Goal: Task Accomplishment & Management: Manage account settings

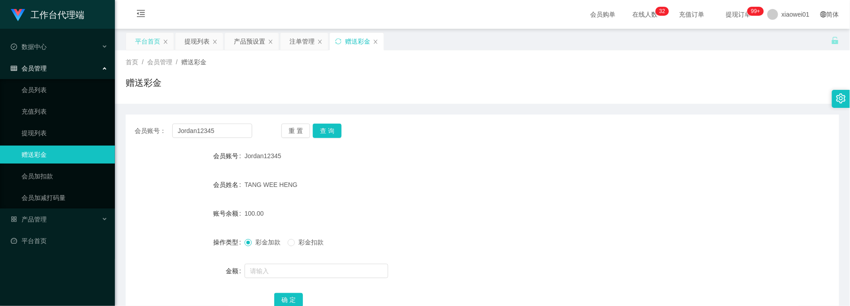
click at [153, 42] on div "平台首页" at bounding box center [147, 41] width 25 height 17
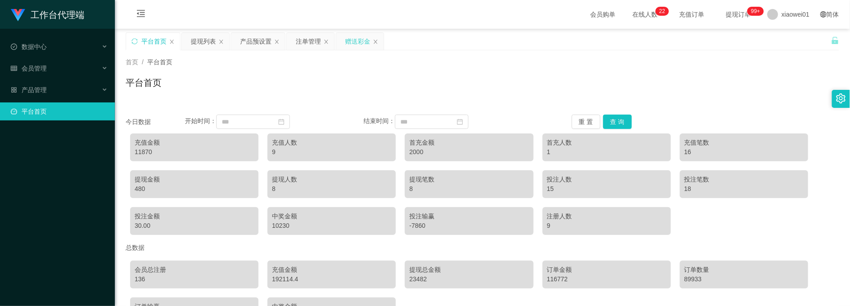
click at [349, 36] on div "赠送彩金" at bounding box center [357, 41] width 25 height 17
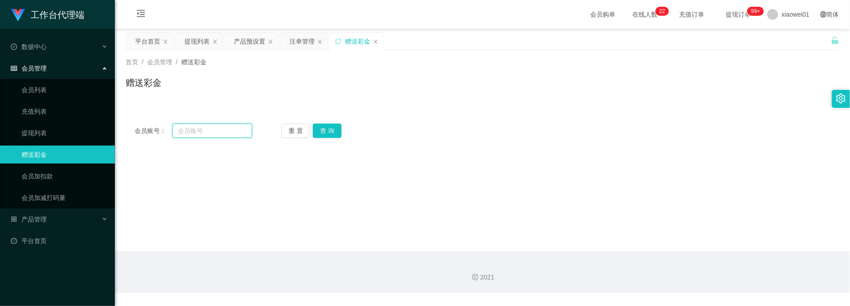
click at [216, 125] on input "text" at bounding box center [212, 130] width 80 height 14
click at [335, 128] on button "查 询" at bounding box center [327, 130] width 29 height 14
click at [234, 128] on input "text" at bounding box center [212, 130] width 80 height 14
click at [460, 99] on div "首页 / 会员管理 / 赠送彩金 / 赠送彩金" at bounding box center [482, 76] width 735 height 53
click at [221, 128] on input "text" at bounding box center [212, 130] width 80 height 14
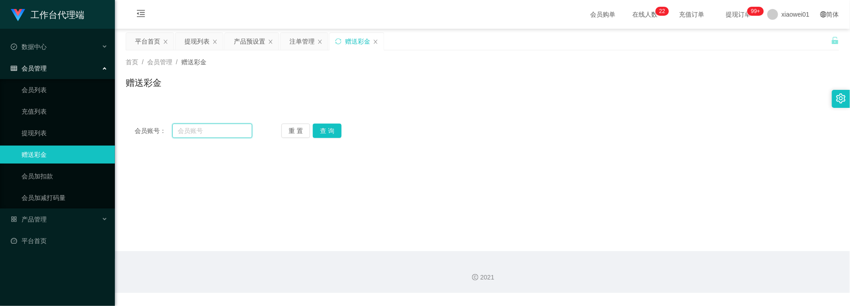
paste input "redtea6130"
type input "redtea6130"
click at [340, 133] on button "查 询" at bounding box center [327, 130] width 29 height 14
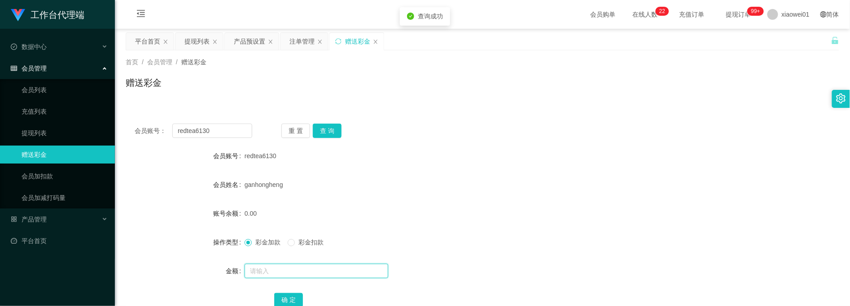
click at [286, 269] on input "text" at bounding box center [317, 271] width 144 height 14
type input "200"
click at [295, 302] on button "确 定" at bounding box center [288, 300] width 29 height 14
click at [528, 184] on div "ganhongheng" at bounding box center [453, 185] width 417 height 18
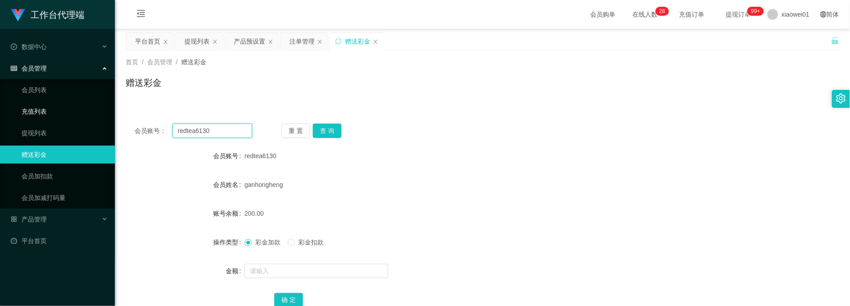
drag, startPoint x: 225, startPoint y: 128, endPoint x: 86, endPoint y: 118, distance: 139.6
click at [83, 119] on section "工作台代理端 数据中心 会员管理 会员列表 充值列表 提现列表 赠送彩金 会员加扣款 会员加减打码量 产品管理 平台首页 保存配置 重置配置 整体风格设置 主…" at bounding box center [425, 185] width 850 height 370
paste input "yvonne108"
type input "yvonne108"
click at [344, 130] on div "重 置 查 询" at bounding box center [341, 130] width 118 height 14
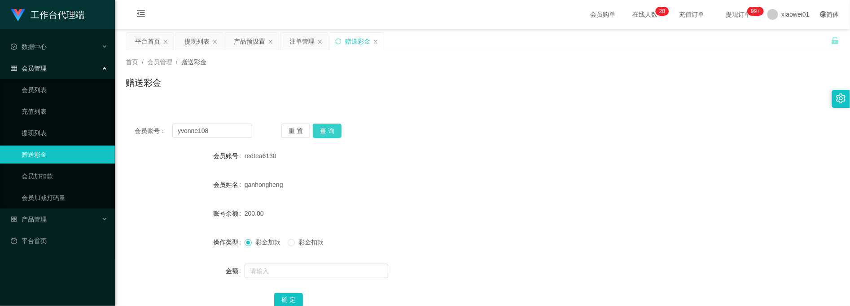
click at [327, 133] on button "查 询" at bounding box center [327, 130] width 29 height 14
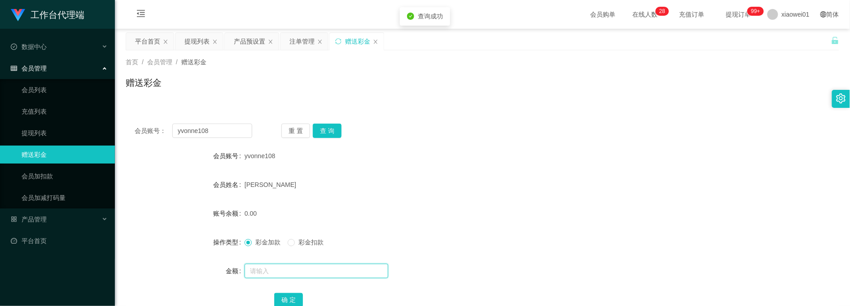
click at [290, 270] on input "text" at bounding box center [317, 271] width 144 height 14
type input "300"
drag, startPoint x: 284, startPoint y: 296, endPoint x: 305, endPoint y: 295, distance: 21.2
click at [284, 296] on button "确 定" at bounding box center [288, 300] width 29 height 14
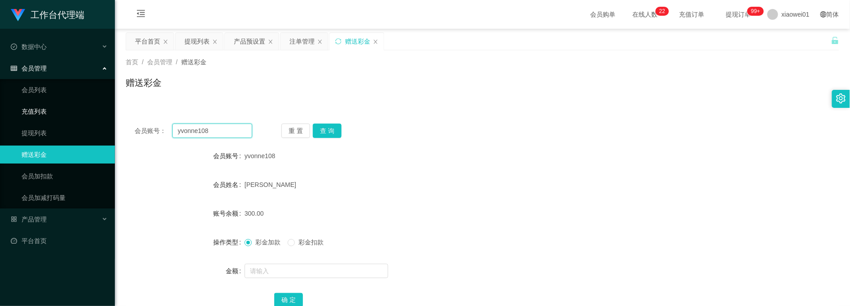
drag, startPoint x: 148, startPoint y: 126, endPoint x: 75, endPoint y: 115, distance: 73.6
click at [67, 117] on section "工作台代理端 数据中心 会员管理 会员列表 充值列表 提现列表 赠送彩金 会员加扣款 会员加减打码量 产品管理 平台首页 保存配置 重置配置 整体风格设置 主…" at bounding box center [425, 185] width 850 height 370
paste input "tong1234"
type input "tong1234"
click at [336, 128] on button "查 询" at bounding box center [327, 130] width 29 height 14
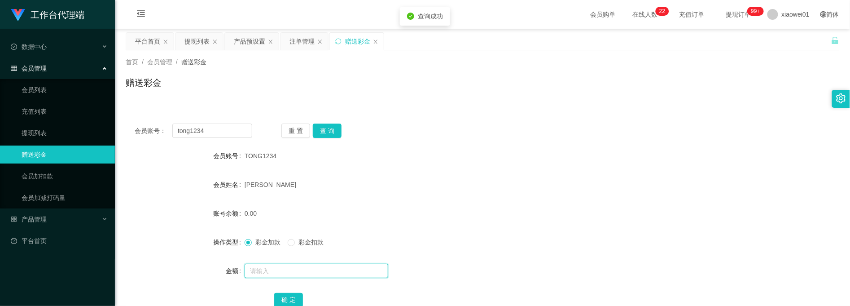
click at [299, 270] on input "text" at bounding box center [317, 271] width 144 height 14
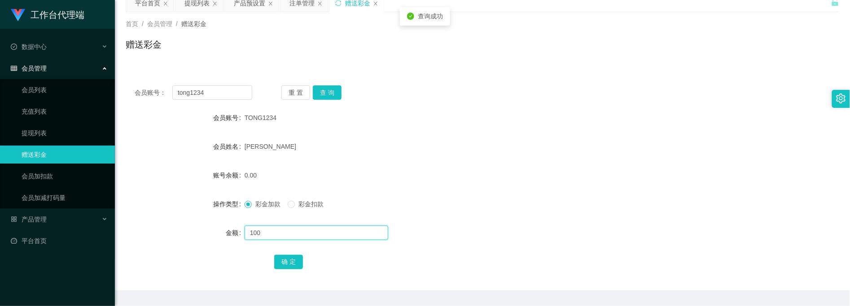
scroll to position [60, 0]
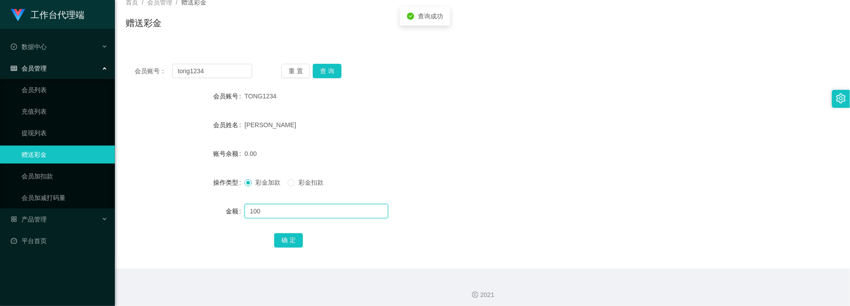
type input "100"
click at [299, 231] on div "确 定" at bounding box center [482, 240] width 417 height 18
click at [291, 240] on button "确 定" at bounding box center [288, 240] width 29 height 14
click at [539, 122] on div "[PERSON_NAME]" at bounding box center [453, 125] width 417 height 18
click at [94, 49] on section "工作台代理端 数据中心 会员管理 会员列表 充值列表 提现列表 赠送彩金 会员加扣款 会员加减打码量 产品管理 平台首页 保存配置 重置配置 整体风格设置 主…" at bounding box center [425, 125] width 850 height 370
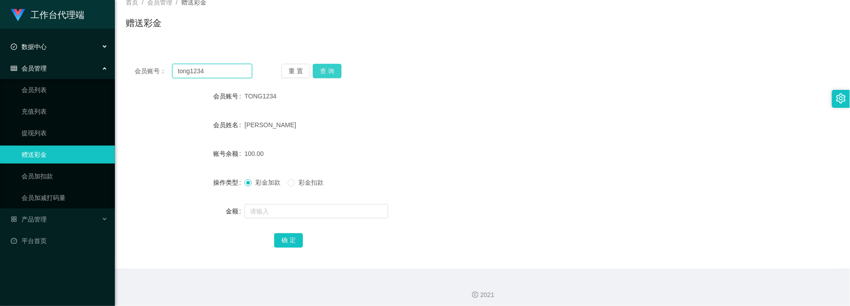
paste input "iantianle"
type input "tiantianle"
click at [331, 71] on button "查 询" at bounding box center [327, 71] width 29 height 14
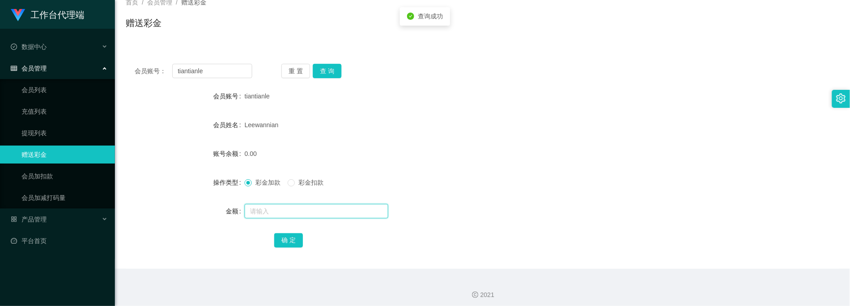
click at [272, 213] on input "text" at bounding box center [317, 211] width 144 height 14
type input "100"
click at [300, 236] on button "确 定" at bounding box center [288, 240] width 29 height 14
click at [526, 117] on div "Leewannian" at bounding box center [453, 125] width 417 height 18
drag, startPoint x: 221, startPoint y: 65, endPoint x: 46, endPoint y: 63, distance: 175.6
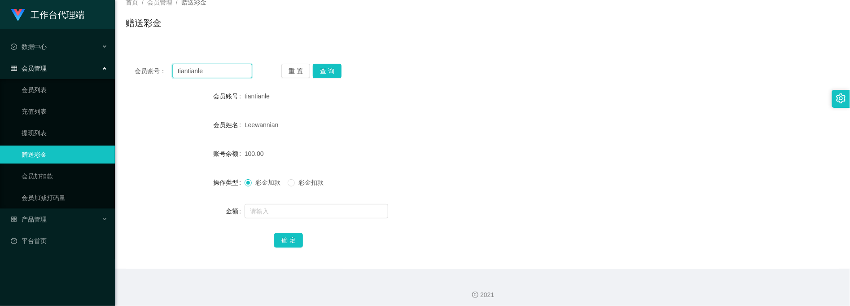
click at [49, 62] on section "工作台代理端 数据中心 会员管理 会员列表 充值列表 提现列表 赠送彩金 会员加扣款 会员加减打码量 产品管理 平台首页 保存配置 重置配置 整体风格设置 主…" at bounding box center [425, 125] width 850 height 370
paste input "jimmy1982"
type input "jimmy1982"
click at [331, 66] on button "查 询" at bounding box center [327, 71] width 29 height 14
click at [294, 204] on div at bounding box center [453, 211] width 417 height 18
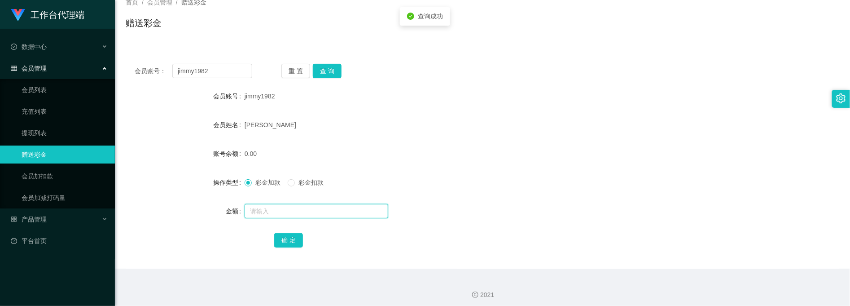
click at [296, 209] on input "text" at bounding box center [317, 211] width 144 height 14
type input "100"
click at [291, 239] on button "确 定" at bounding box center [288, 240] width 29 height 14
click at [586, 135] on form "会员账号 jimmy1982 会员姓名 [PERSON_NAME] 账号余额 100.00 操作类型 彩金加款 彩金扣款 金额 确 定" at bounding box center [483, 168] width 714 height 162
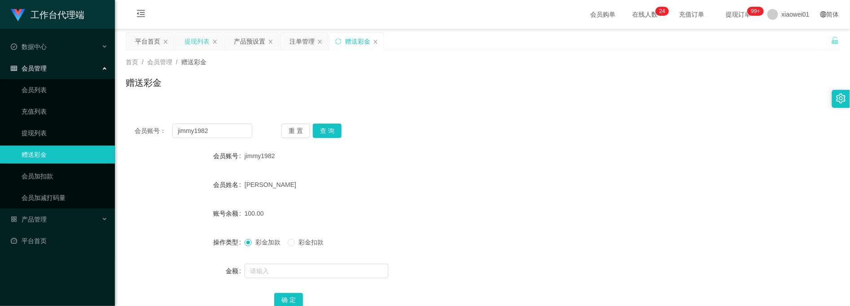
click at [191, 45] on div "提现列表" at bounding box center [197, 41] width 25 height 17
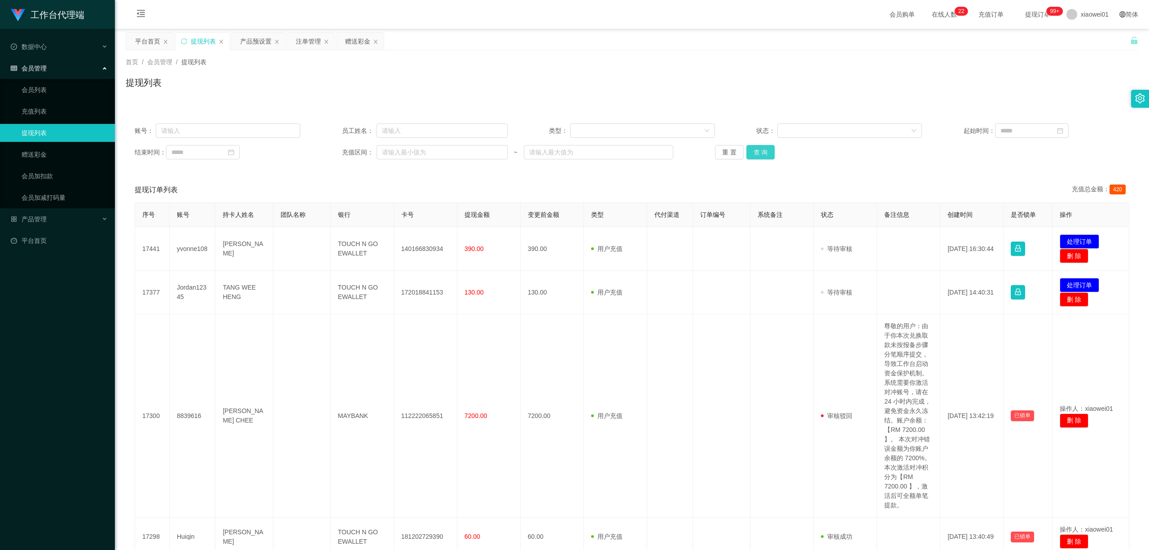
click at [764, 157] on button "查 询" at bounding box center [761, 152] width 29 height 14
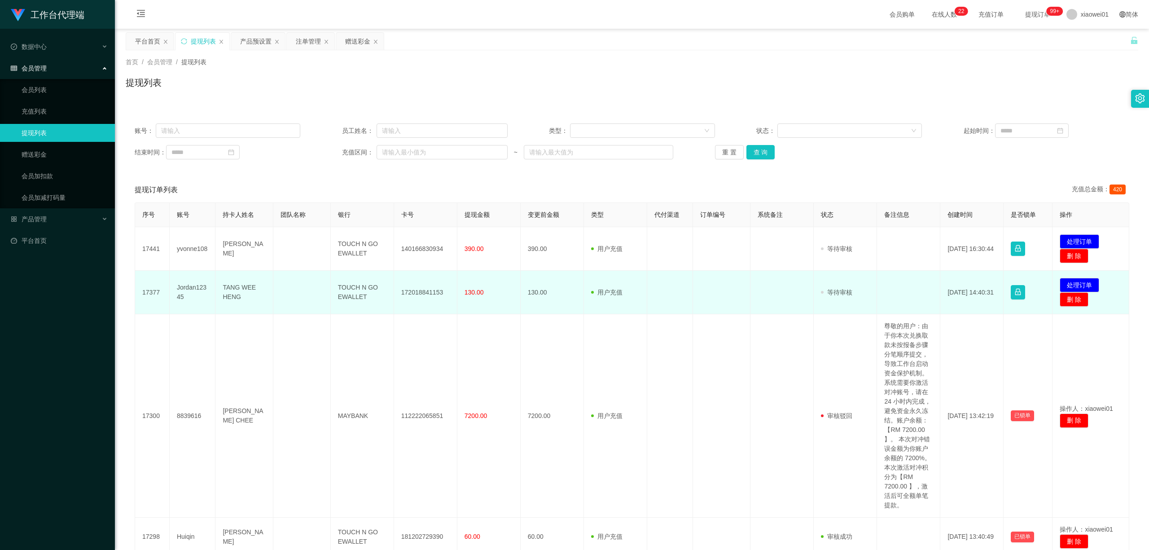
click at [421, 295] on td "172018841153" at bounding box center [425, 293] width 63 height 44
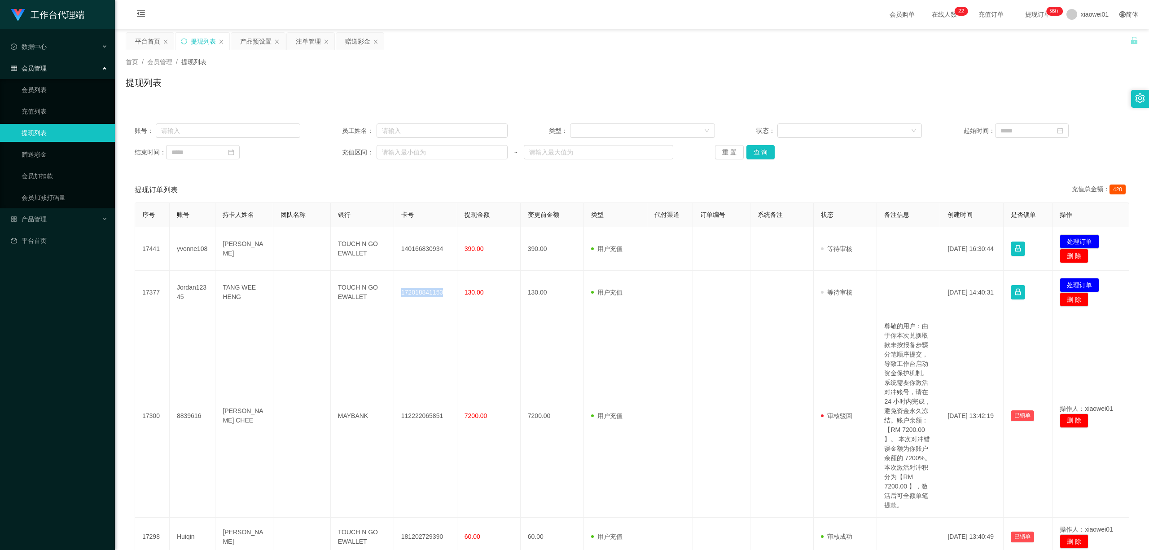
copy td "172018841153"
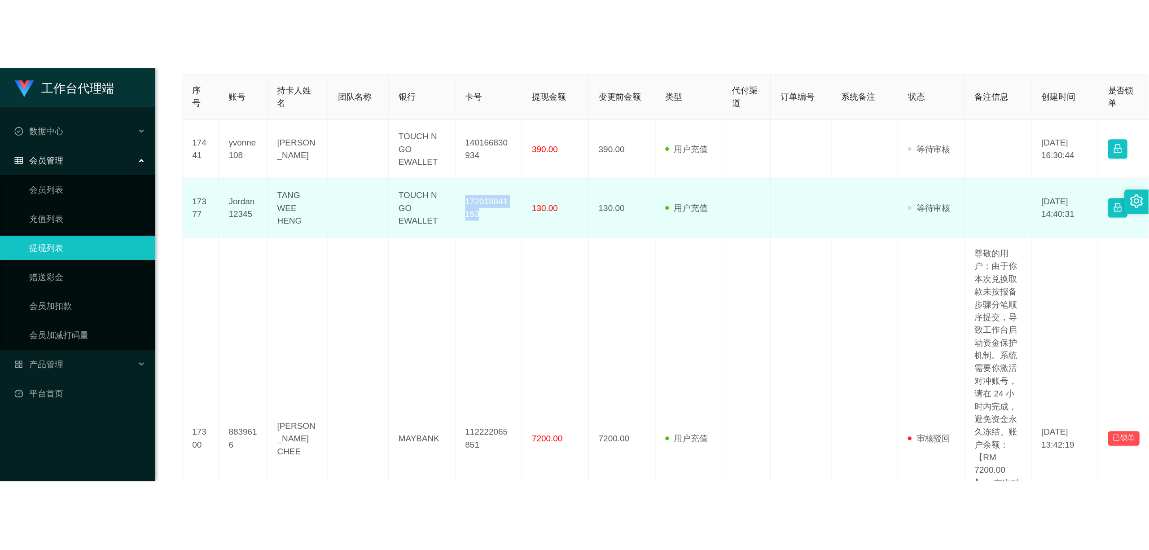
scroll to position [180, 0]
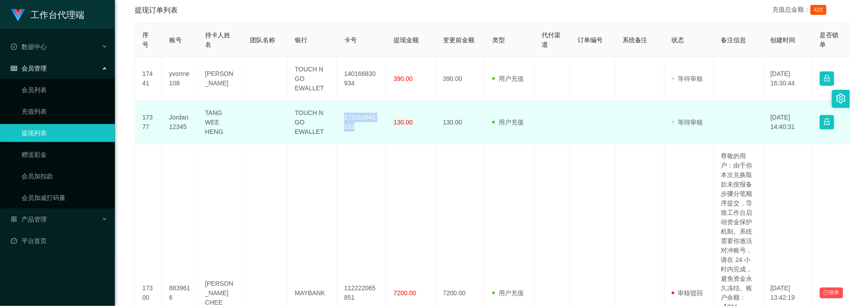
click at [354, 122] on td "172018841153" at bounding box center [361, 123] width 49 height 44
click at [354, 126] on td "172018841153" at bounding box center [361, 123] width 49 height 44
click at [358, 128] on td "172018841153" at bounding box center [361, 123] width 49 height 44
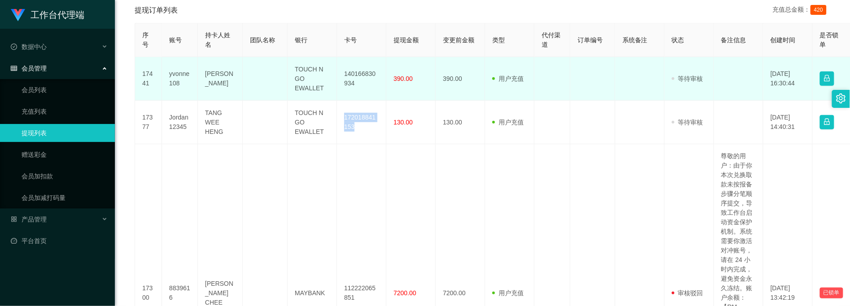
copy td "172018841153"
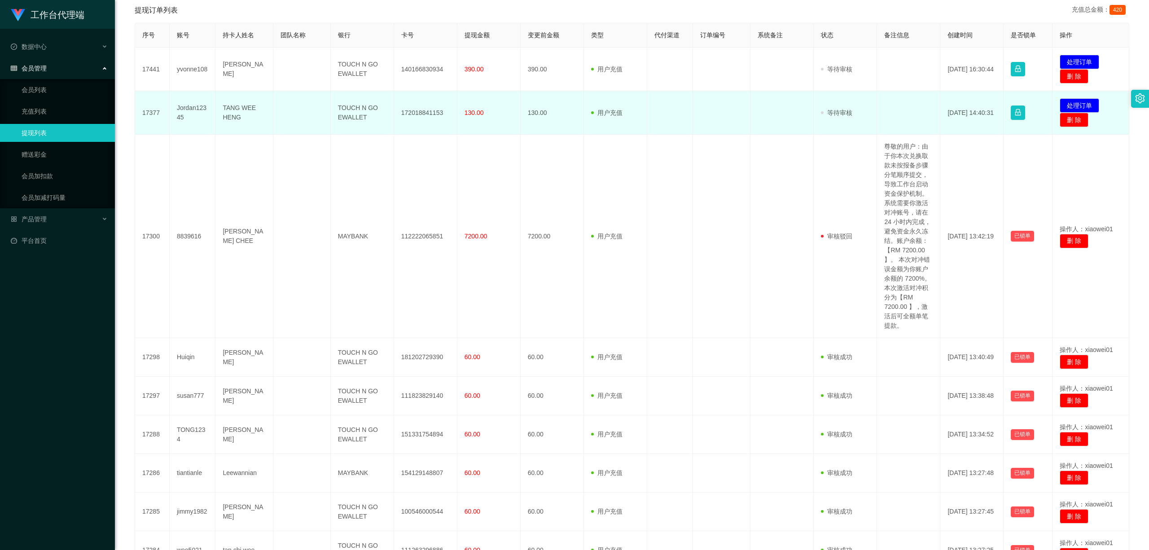
click at [850, 98] on td "发起代付 处理订单 删 除" at bounding box center [1091, 113] width 77 height 44
click at [850, 103] on button "处理订单" at bounding box center [1080, 105] width 40 height 14
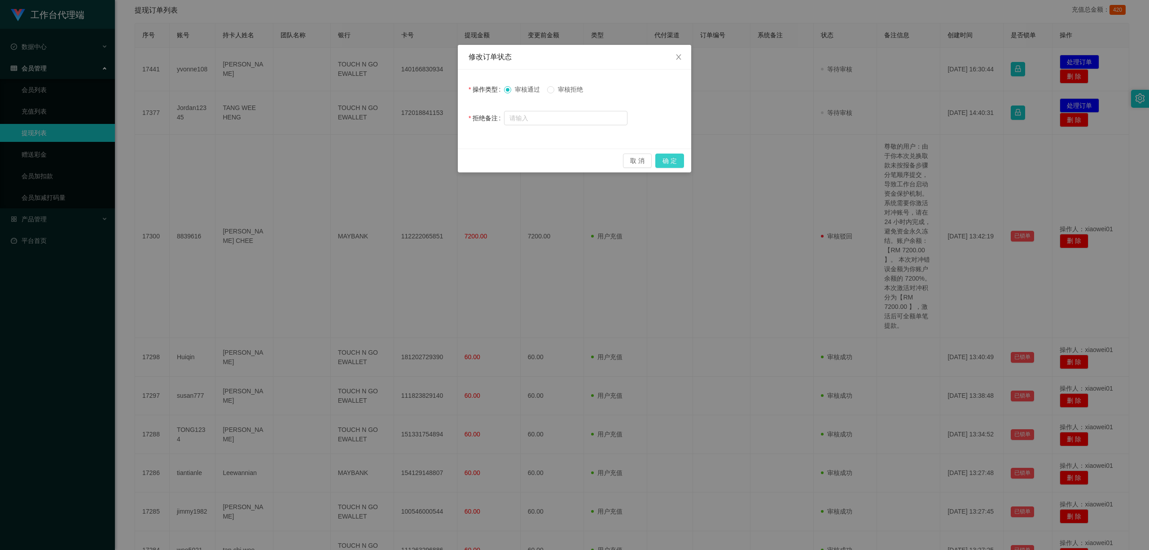
click at [669, 162] on button "确 定" at bounding box center [670, 161] width 29 height 14
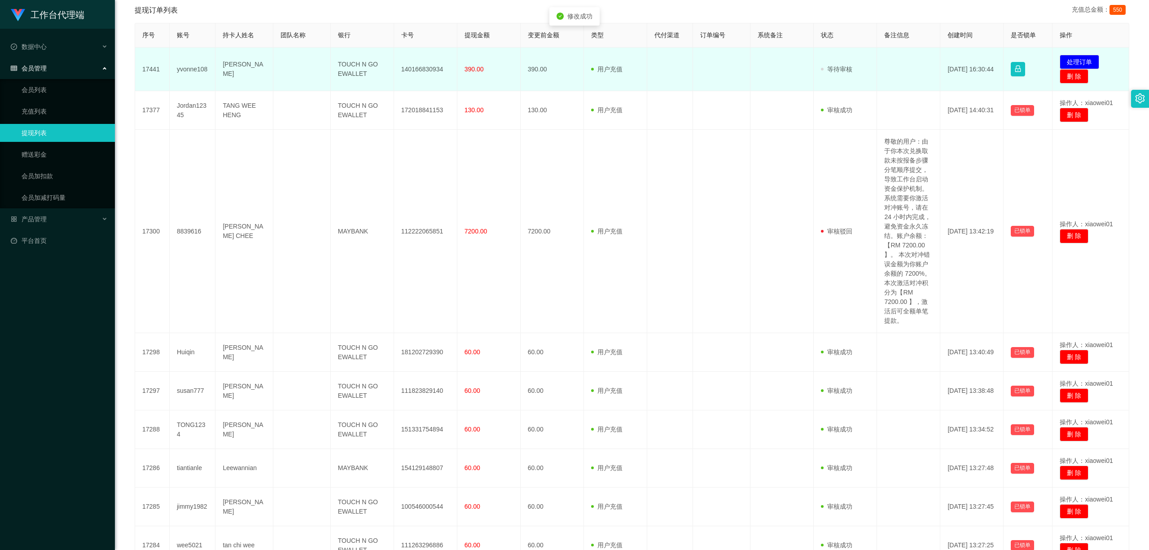
click at [405, 69] on td "140166830934" at bounding box center [425, 70] width 63 height 44
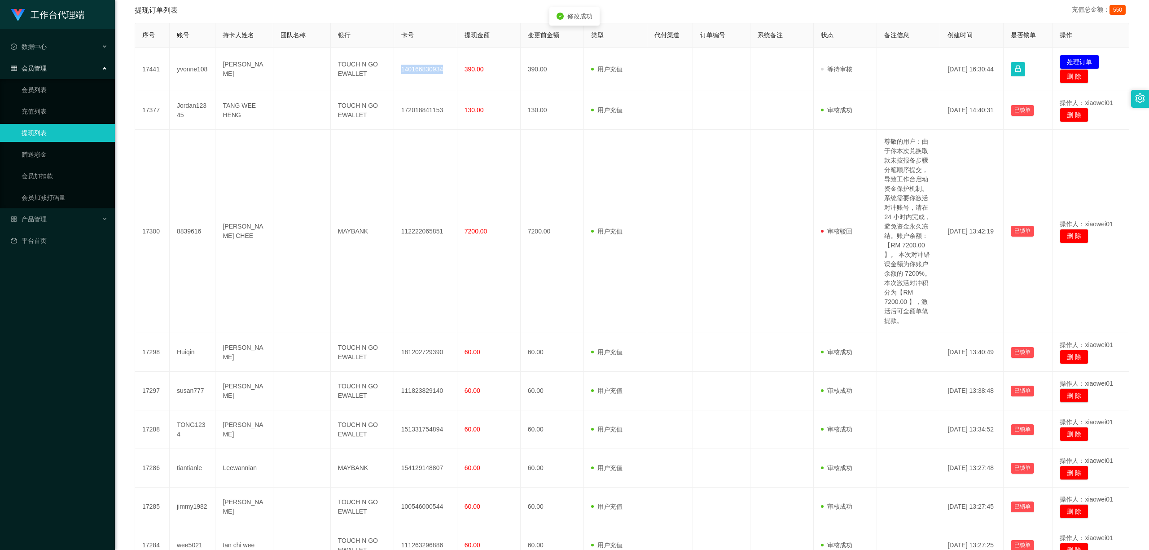
copy td "140166830934"
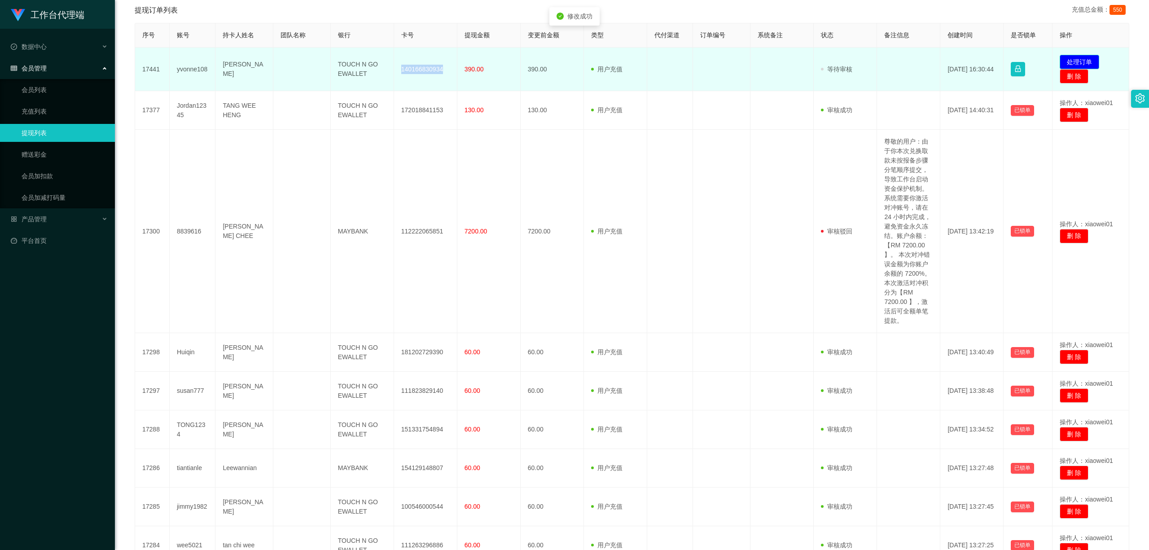
click at [850, 56] on button "处理订单" at bounding box center [1080, 62] width 40 height 14
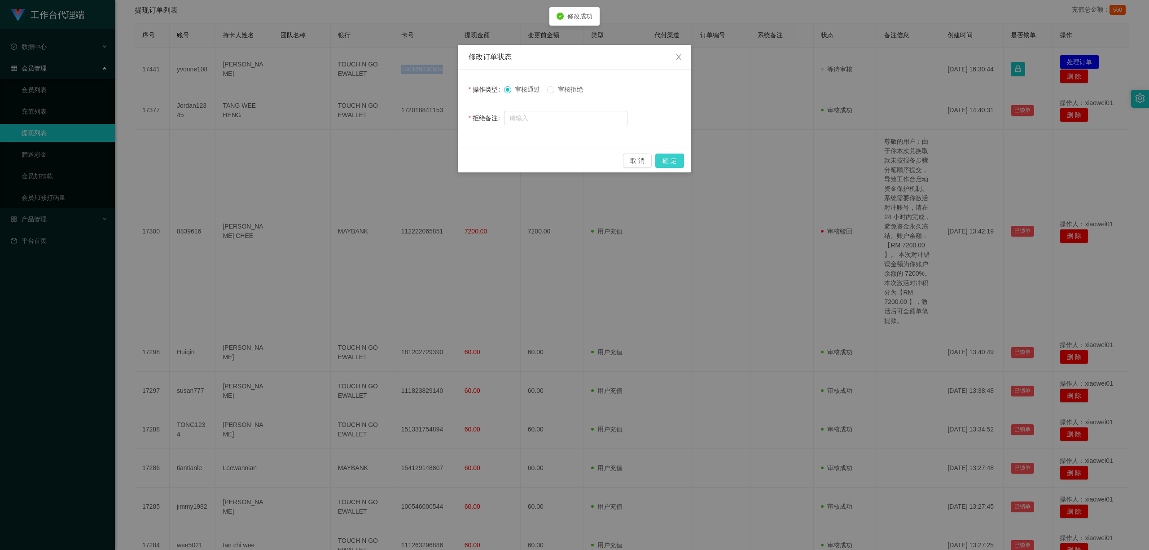
click at [682, 155] on button "确 定" at bounding box center [670, 161] width 29 height 14
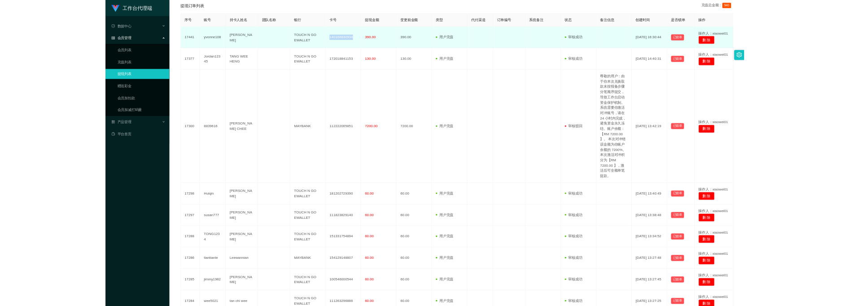
scroll to position [0, 0]
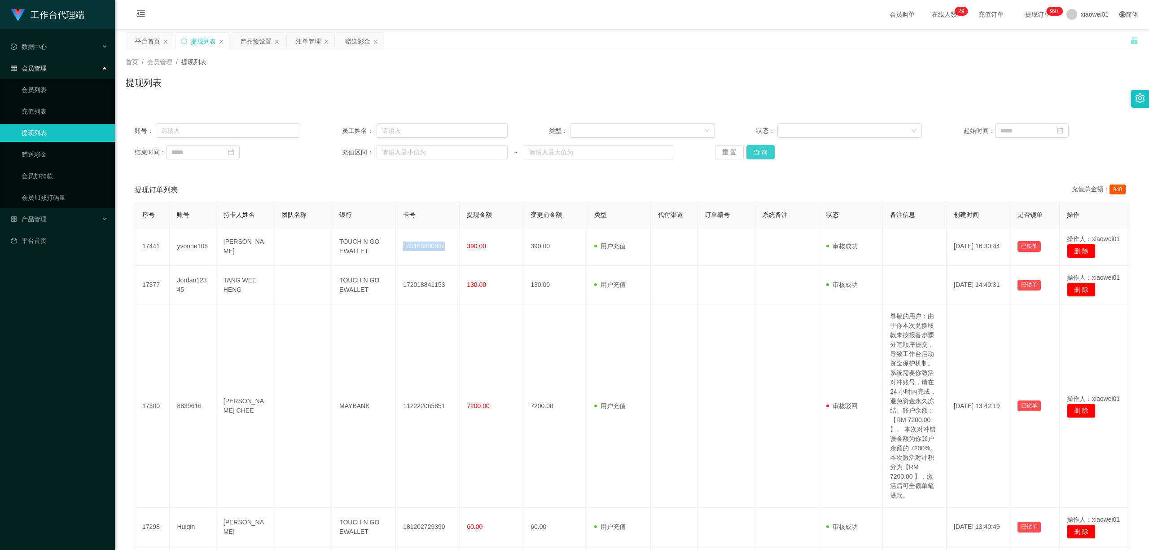
click at [756, 150] on button "查 询" at bounding box center [761, 152] width 29 height 14
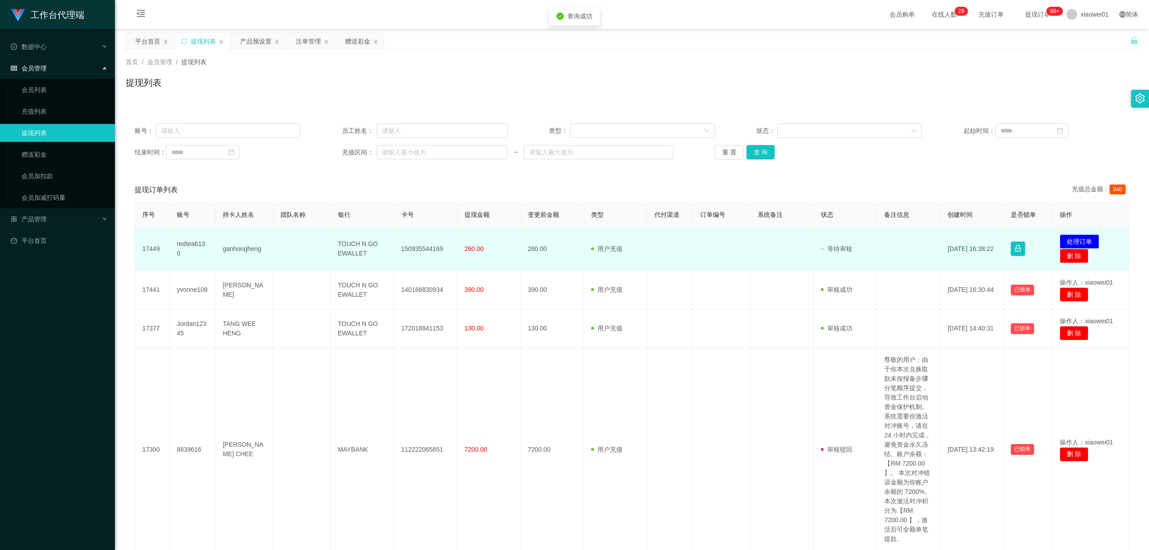
click at [430, 252] on td "150935544169" at bounding box center [425, 249] width 63 height 44
copy td "150935544169"
click at [850, 238] on button "处理订单" at bounding box center [1080, 241] width 40 height 14
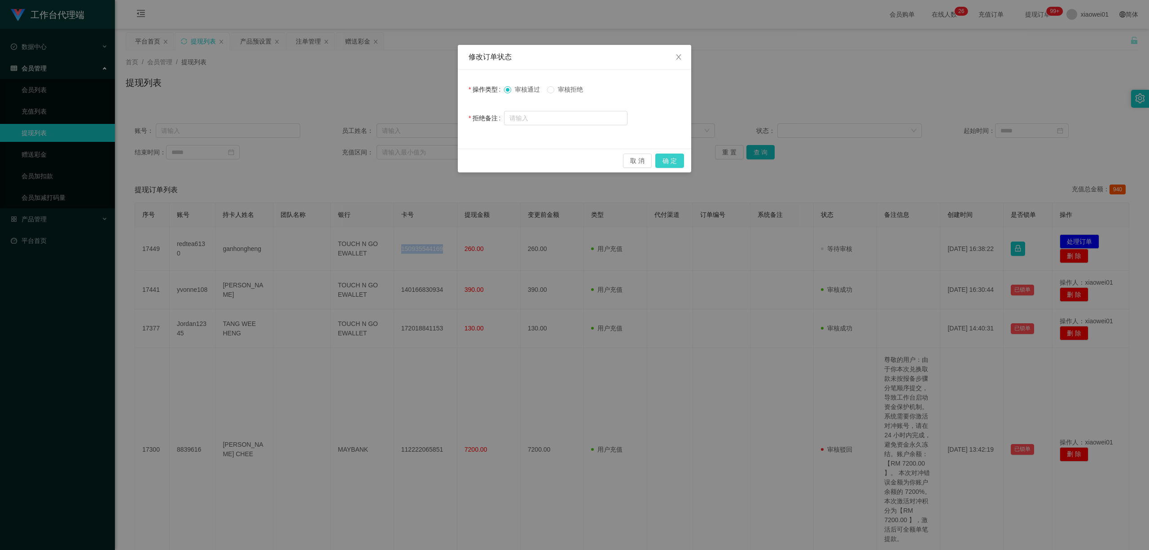
click at [675, 164] on button "确 定" at bounding box center [670, 161] width 29 height 14
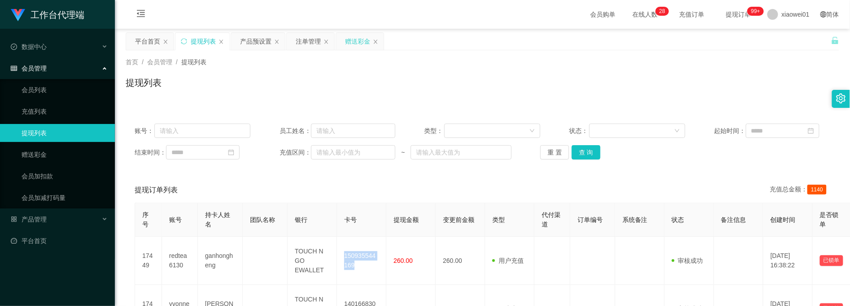
click at [346, 36] on div "赠送彩金" at bounding box center [360, 41] width 48 height 17
click at [354, 36] on div "赠送彩金" at bounding box center [357, 41] width 25 height 17
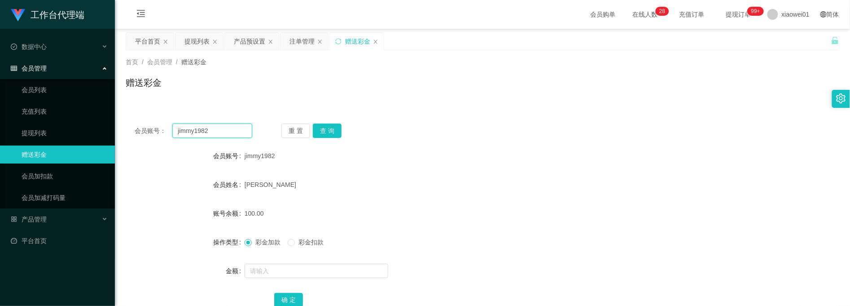
drag, startPoint x: 242, startPoint y: 130, endPoint x: 131, endPoint y: 114, distance: 111.6
click at [131, 114] on div "会员账号： jimmy1982 重 置 查 询 会员账号 jimmy1982 会员姓名 [PERSON_NAME] 账号余额 100.00 操作类型 彩金加款…" at bounding box center [483, 216] width 714 height 225
paste input "wee5021"
type input "wee5021"
click at [335, 132] on button "查 询" at bounding box center [327, 130] width 29 height 14
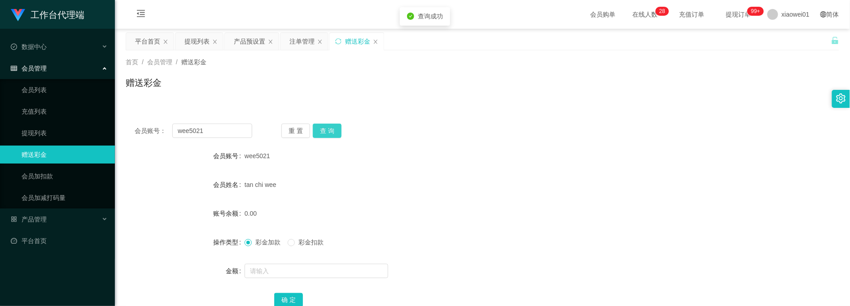
click at [336, 135] on button "查 询" at bounding box center [327, 130] width 29 height 14
click at [299, 46] on div "注单管理" at bounding box center [302, 41] width 25 height 17
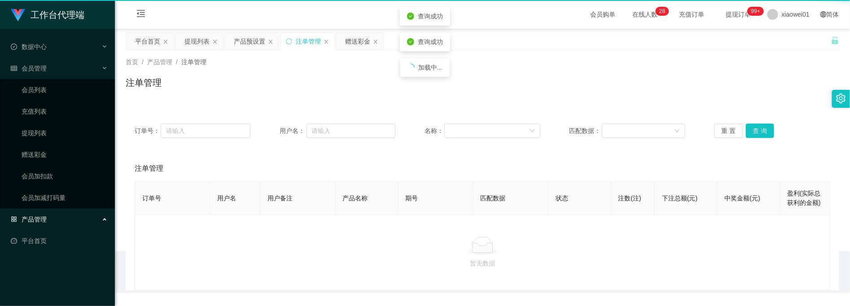
click at [299, 46] on div "注单管理" at bounding box center [308, 41] width 25 height 17
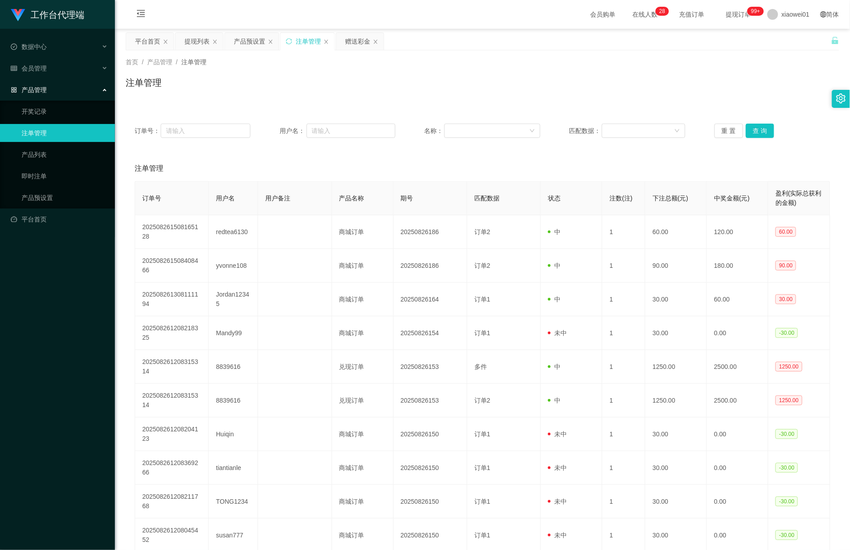
click at [187, 31] on main "关闭左侧 关闭右侧 关闭其它 刷新页面 平台首页 提现列表 产品预设置 注单管理 赠送彩金 首页 / 产品管理 / 注单管理 / 注单管理 订单号： 用户名：…" at bounding box center [482, 305] width 735 height 552
click at [194, 33] on div "提现列表" at bounding box center [197, 41] width 25 height 17
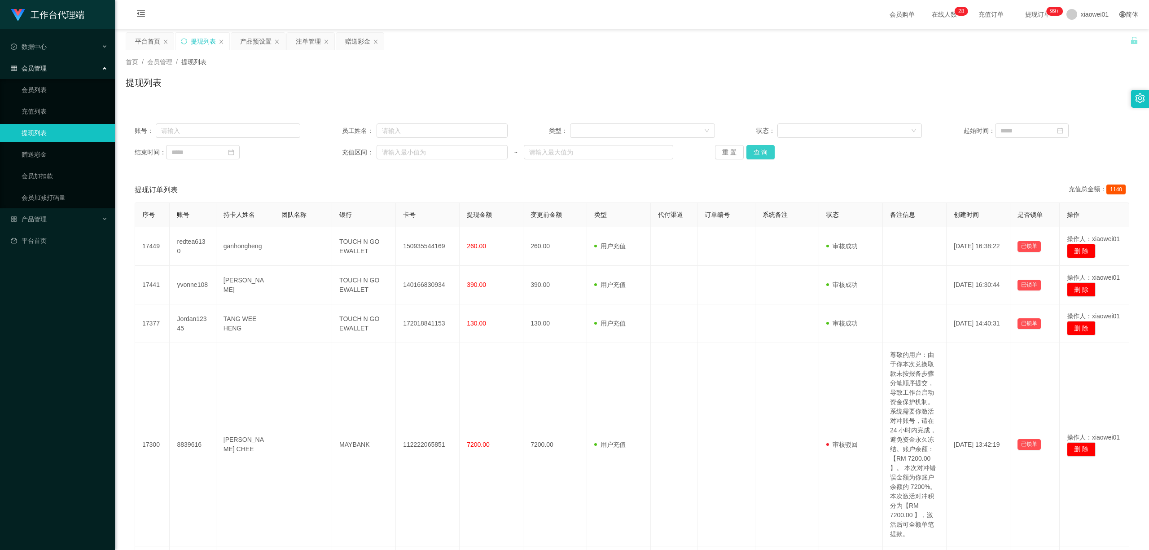
click at [758, 146] on button "查 询" at bounding box center [761, 152] width 29 height 14
click at [758, 145] on button "查 询" at bounding box center [761, 152] width 29 height 14
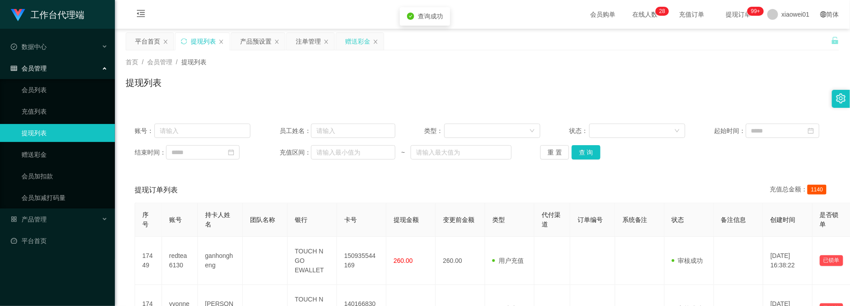
click at [344, 44] on div "赠送彩金" at bounding box center [360, 41] width 48 height 17
click at [360, 45] on div "赠送彩金" at bounding box center [357, 41] width 25 height 17
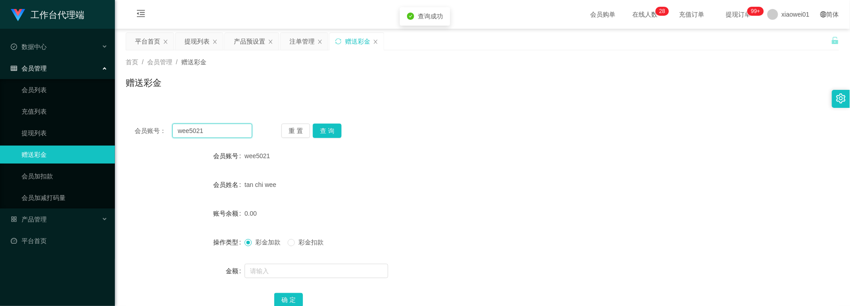
drag, startPoint x: 213, startPoint y: 130, endPoint x: 118, endPoint y: 111, distance: 97.0
click at [86, 113] on section "工作台代理端 数据中心 会员管理 会员列表 充值列表 提现列表 赠送彩金 会员加扣款 会员加减打码量 产品管理 开奖记录 注单管理 产品列表 即时注单 产品预…" at bounding box center [425, 185] width 850 height 370
click at [326, 126] on button "查 询" at bounding box center [327, 130] width 29 height 14
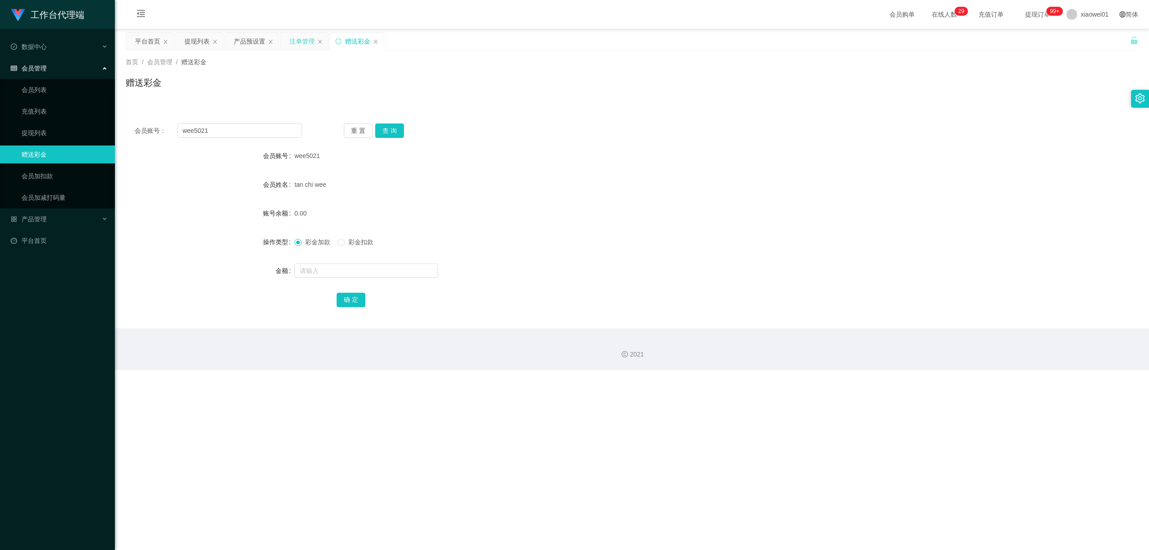
click at [300, 46] on div "注单管理" at bounding box center [302, 41] width 25 height 17
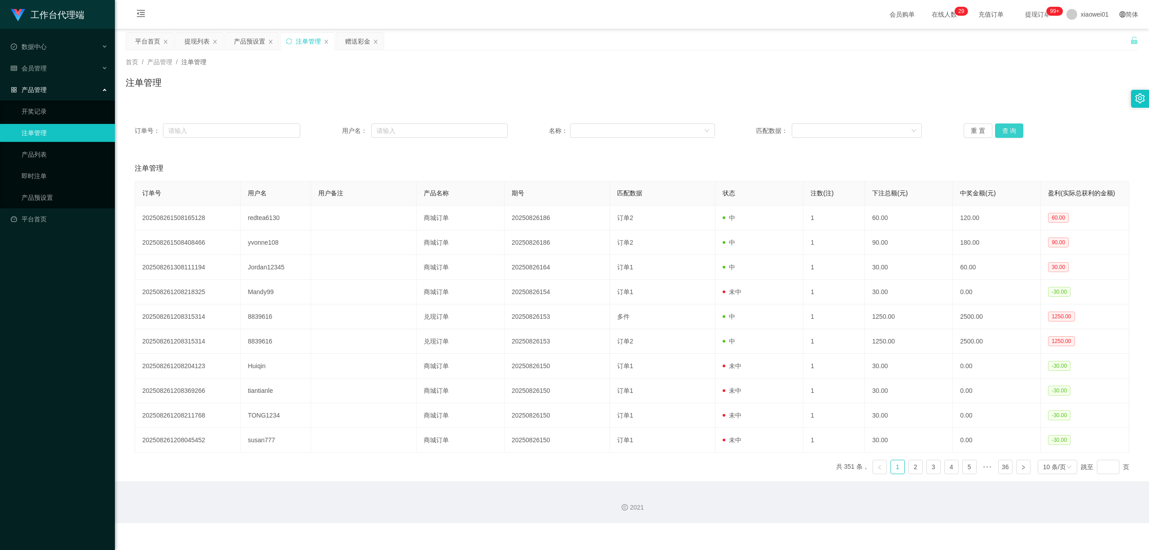
click at [850, 132] on button "查 询" at bounding box center [1009, 130] width 29 height 14
click at [850, 126] on button "查 询" at bounding box center [1009, 130] width 29 height 14
click at [850, 130] on div "重 置 查 询" at bounding box center [1047, 130] width 166 height 14
click at [207, 38] on div "提现列表" at bounding box center [197, 41] width 25 height 17
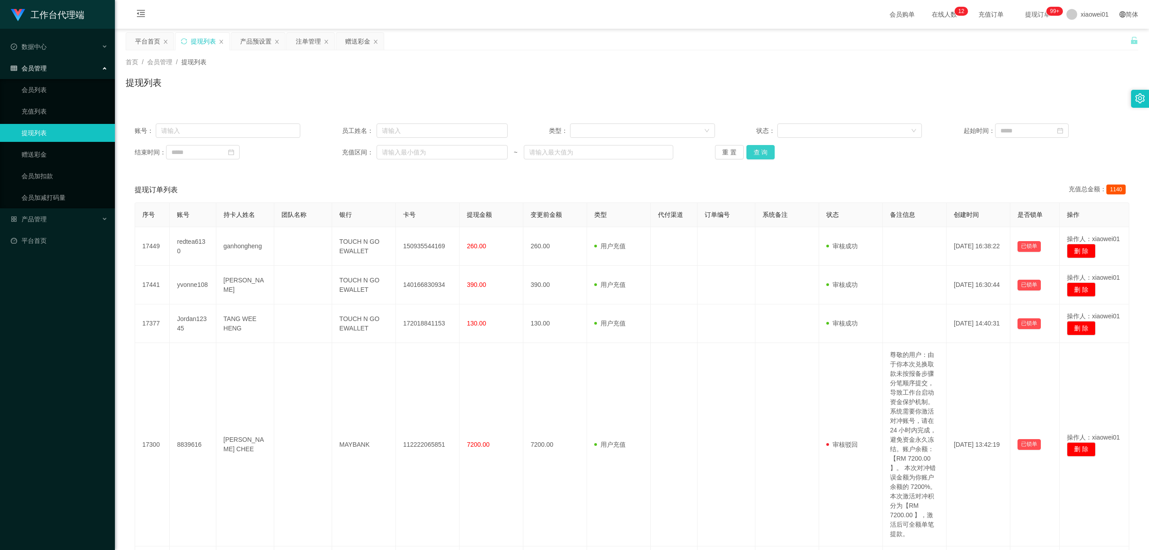
click at [759, 151] on button "查 询" at bounding box center [761, 152] width 29 height 14
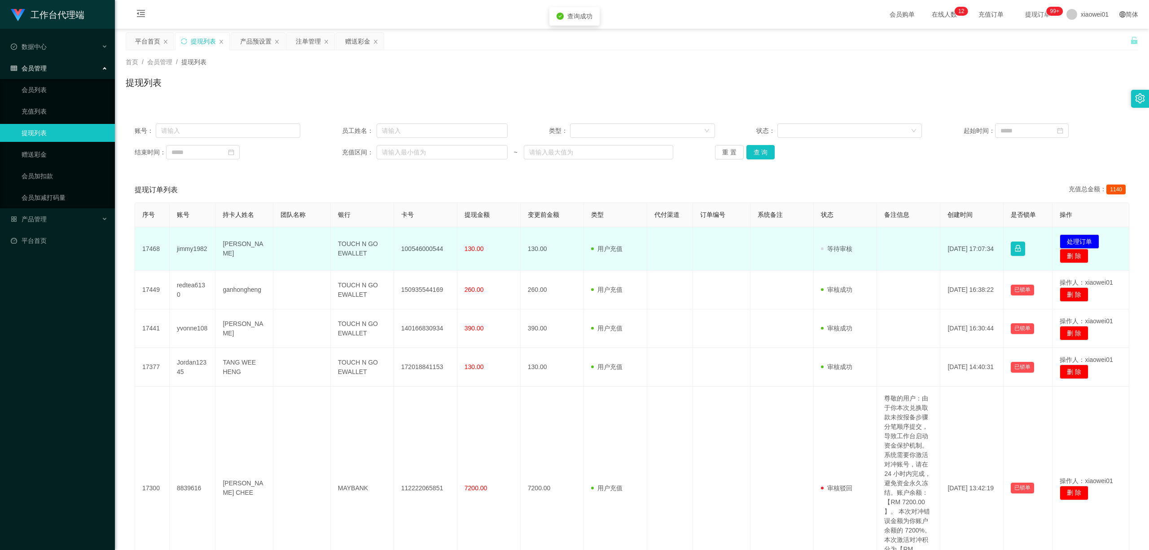
click at [423, 250] on td "100546000544" at bounding box center [425, 249] width 63 height 44
copy td "100546000544"
click at [850, 237] on button "处理订单" at bounding box center [1080, 241] width 40 height 14
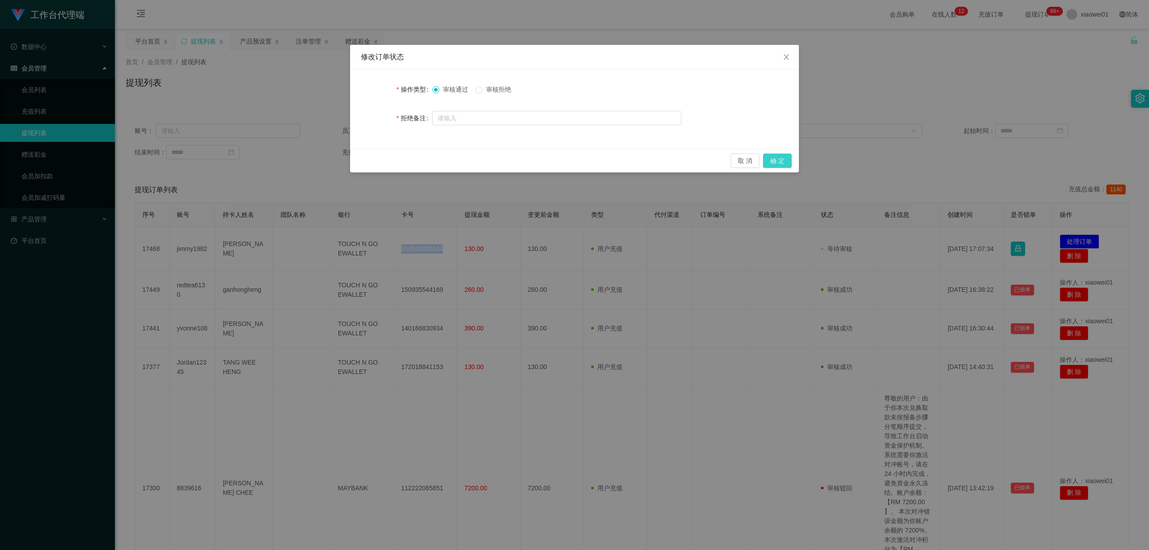
click at [787, 161] on button "确 定" at bounding box center [777, 161] width 29 height 14
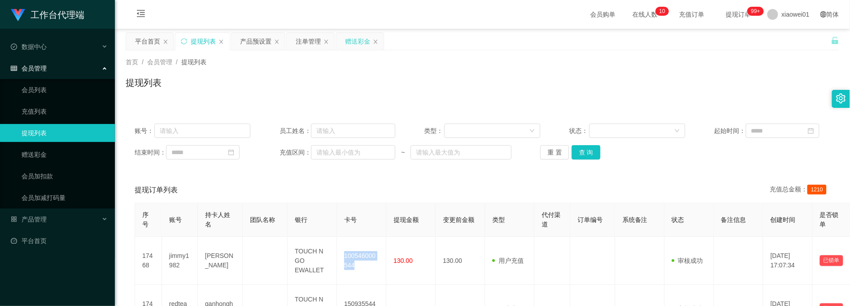
click at [356, 39] on div "赠送彩金" at bounding box center [357, 41] width 25 height 17
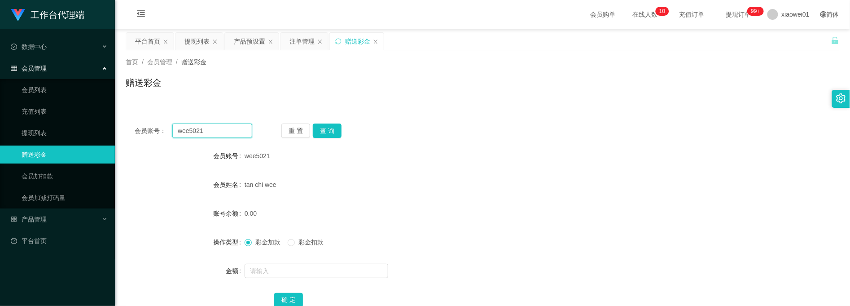
drag, startPoint x: 234, startPoint y: 130, endPoint x: 304, endPoint y: 124, distance: 69.4
click at [105, 120] on section "工作台代理端 数据中心 会员管理 会员列表 充值列表 提现列表 赠送彩金 会员加扣款 会员加减打码量 产品管理 开奖记录 注单管理 产品列表 即时注单 产品预…" at bounding box center [425, 185] width 850 height 370
paste input "tiantianle"
type input "tiantianle"
click at [322, 128] on button "查 询" at bounding box center [327, 130] width 29 height 14
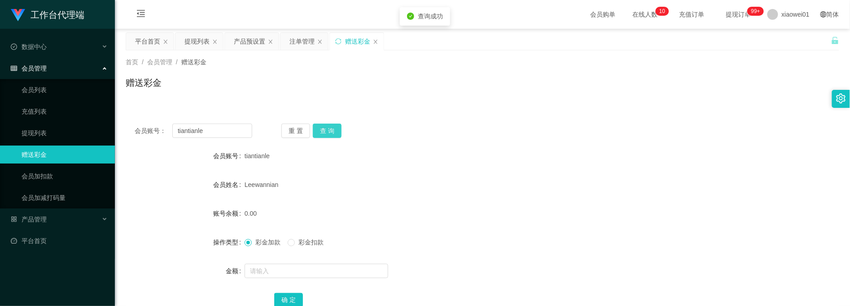
click at [324, 129] on button "查 询" at bounding box center [327, 130] width 29 height 14
click at [197, 40] on div "提现列表" at bounding box center [197, 41] width 25 height 17
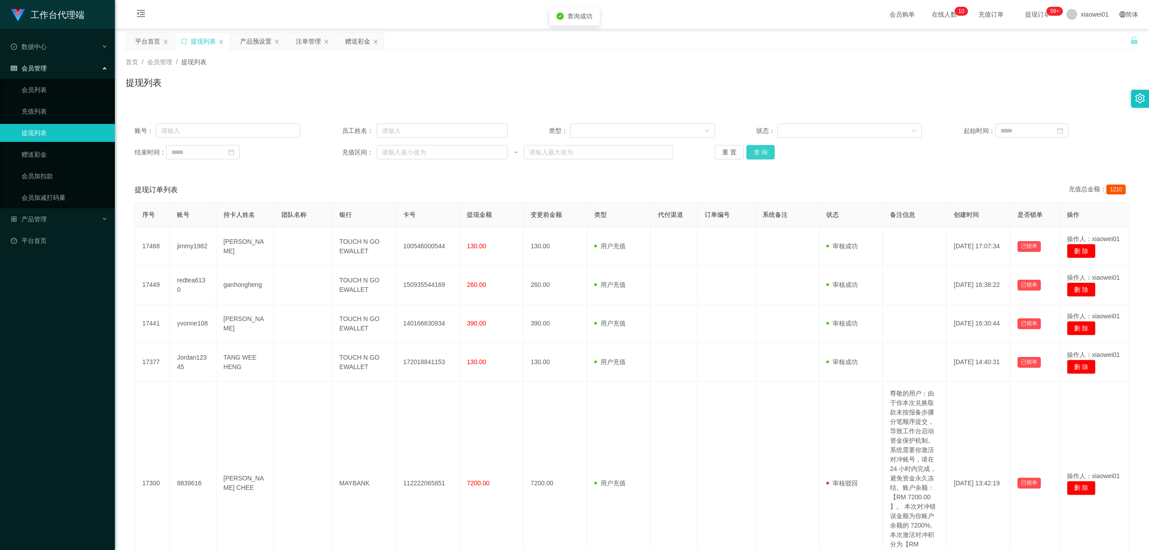
click at [753, 150] on button "查 询" at bounding box center [761, 152] width 29 height 14
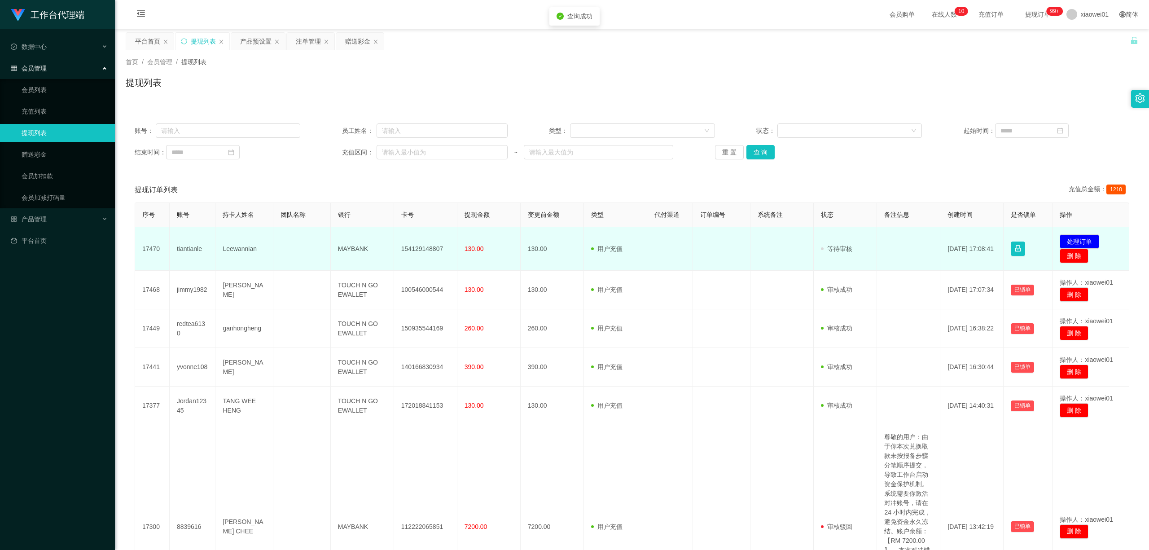
click at [387, 248] on td "MAYBANK" at bounding box center [362, 249] width 63 height 44
click at [430, 240] on td "154129148807" at bounding box center [425, 249] width 63 height 44
copy td "154129148807"
click at [850, 238] on button "处理订单" at bounding box center [1080, 241] width 40 height 14
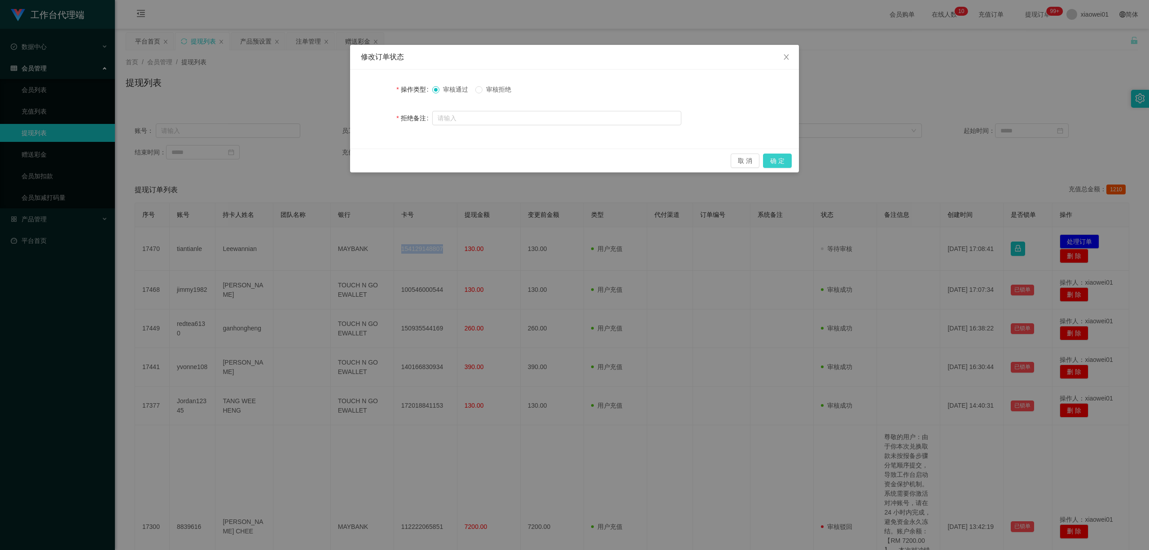
click at [784, 158] on button "确 定" at bounding box center [777, 161] width 29 height 14
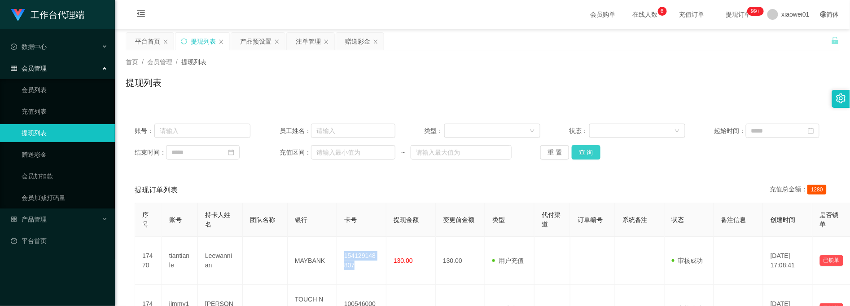
click at [581, 155] on button "查 询" at bounding box center [586, 152] width 29 height 14
click at [600, 101] on div "首页 / 会员管理 / 提现列表 / 提现列表" at bounding box center [482, 76] width 735 height 53
click at [362, 42] on div "赠送彩金" at bounding box center [357, 41] width 25 height 17
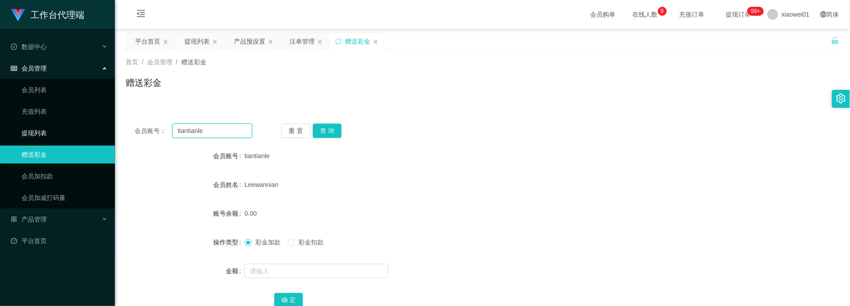
drag, startPoint x: 226, startPoint y: 131, endPoint x: 92, endPoint y: 128, distance: 134.7
click at [88, 130] on section "工作台代理端 数据中心 会员管理 会员列表 充值列表 提现列表 赠送彩金 会员加扣款 会员加减打码量 产品管理 开奖记录 注单管理 产品列表 即时注单 产品预…" at bounding box center [425, 185] width 850 height 370
paste input "wee5021"
type input "wee5021"
click at [341, 122] on div "会员账号： wee5021 重 置 查 询 会员账号 tiantianle 会员姓名 [PERSON_NAME] 账号余额 0.00 操作类型 彩金加款 彩金…" at bounding box center [483, 221] width 714 height 214
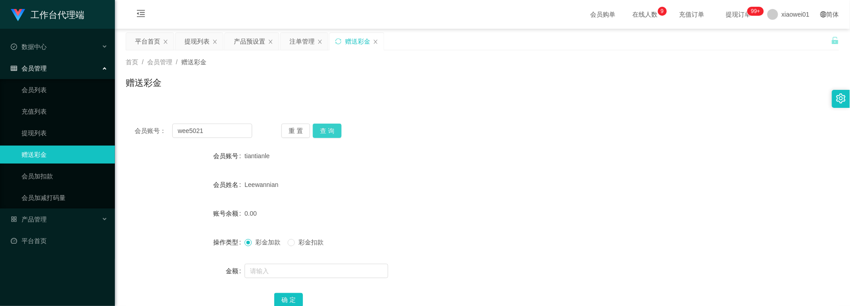
click at [333, 128] on button "查 询" at bounding box center [327, 130] width 29 height 14
click at [444, 159] on div "wee5021" at bounding box center [453, 156] width 417 height 18
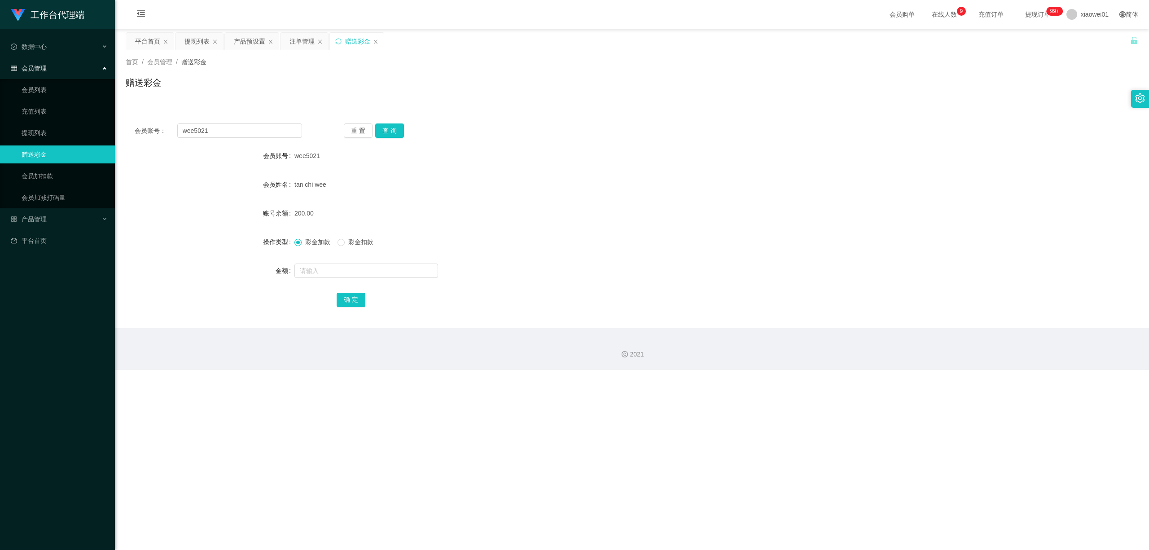
click at [363, 245] on span "彩金扣款" at bounding box center [361, 241] width 32 height 7
click at [344, 266] on input "text" at bounding box center [367, 271] width 144 height 14
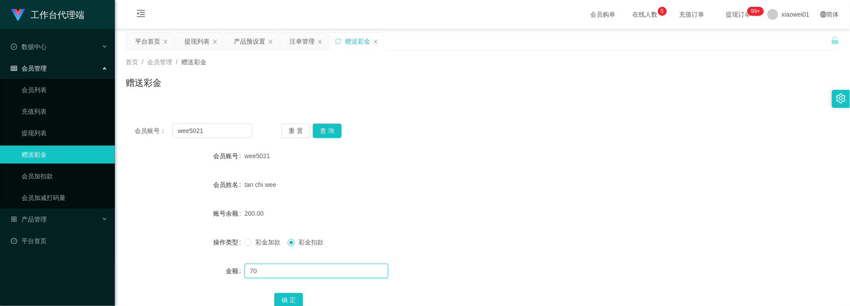
type input "70"
click at [585, 141] on div "会员账号： wee5021 重 置 查 询 会员账号 wee5021 会员姓名 tan chi wee 账号余额 200.00 操作类型 彩金加款 彩金扣款 …" at bounding box center [483, 221] width 714 height 214
click at [328, 131] on button "查 询" at bounding box center [327, 130] width 29 height 14
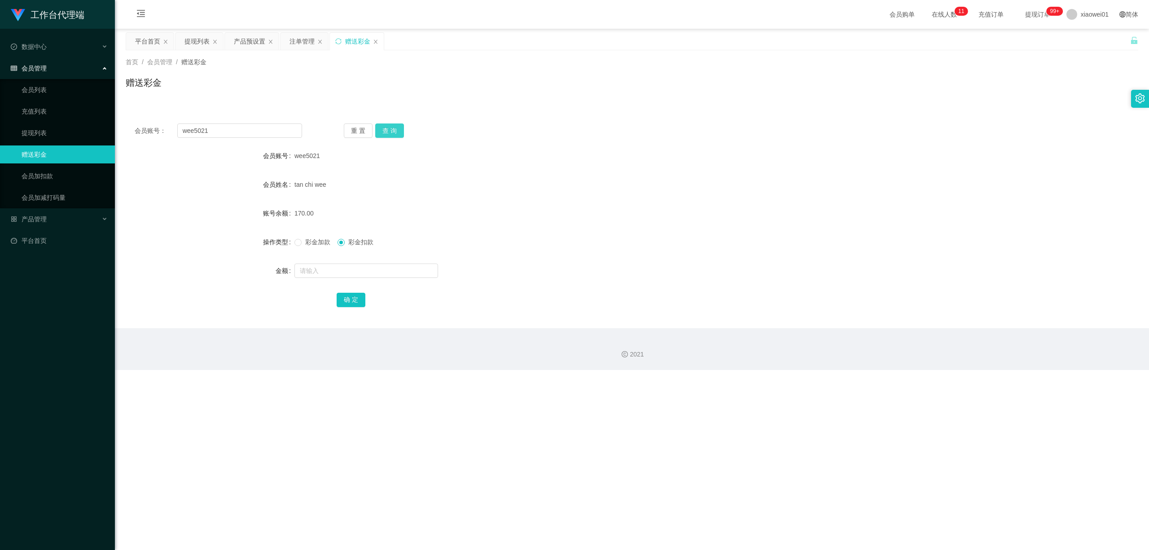
click at [389, 128] on button "查 询" at bounding box center [389, 130] width 29 height 14
click at [305, 38] on div "注单管理" at bounding box center [302, 41] width 25 height 17
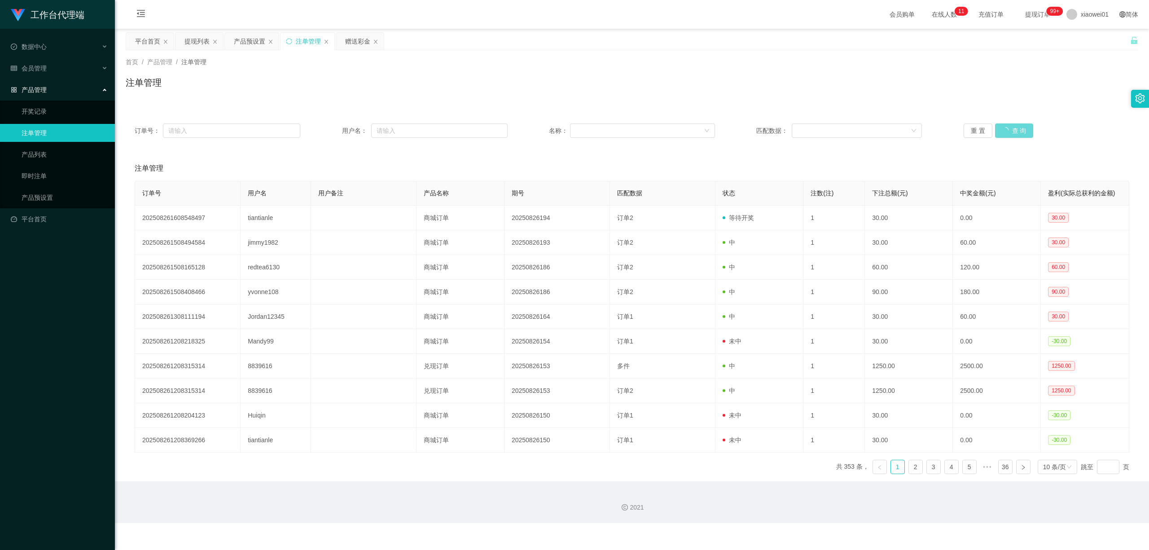
click at [850, 125] on div "重 置 查 询" at bounding box center [1047, 130] width 166 height 14
click at [850, 132] on div "重 置 查 询" at bounding box center [1047, 130] width 166 height 14
click at [347, 38] on div "赠送彩金" at bounding box center [357, 41] width 25 height 17
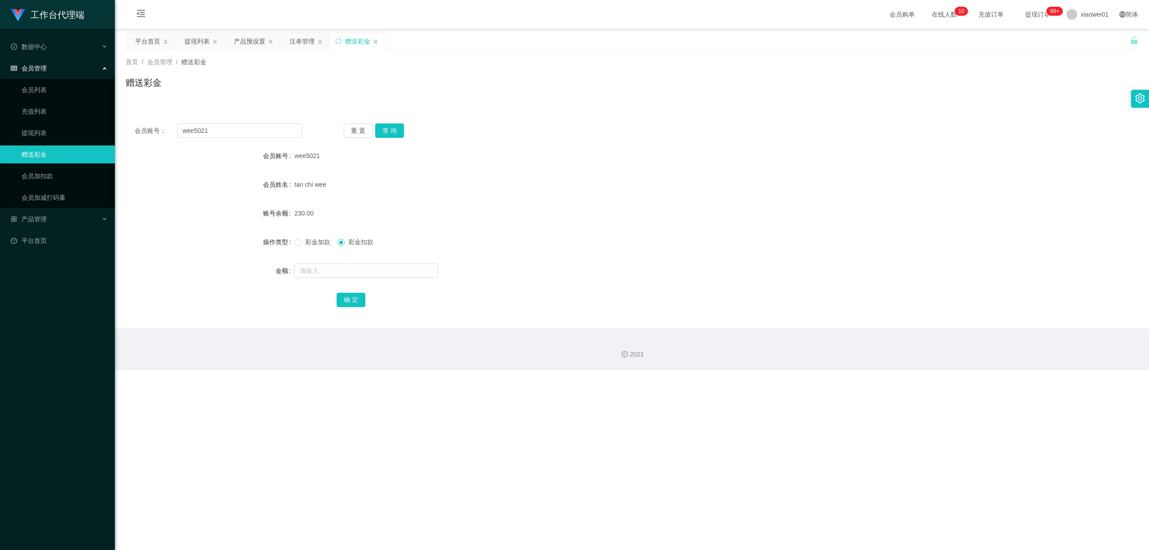
click at [340, 263] on div at bounding box center [590, 271] width 591 height 18
click at [336, 269] on input "text" at bounding box center [367, 271] width 144 height 14
type input "100"
drag, startPoint x: 241, startPoint y: 129, endPoint x: 8, endPoint y: 105, distance: 234.7
click at [20, 107] on section "工作台代理端 数据中心 会员管理 会员列表 充值列表 提现列表 赠送彩金 会员加扣款 会员加减打码量 产品管理 开奖记录 注单管理 产品列表 即时注单 产品预…" at bounding box center [574, 185] width 1149 height 370
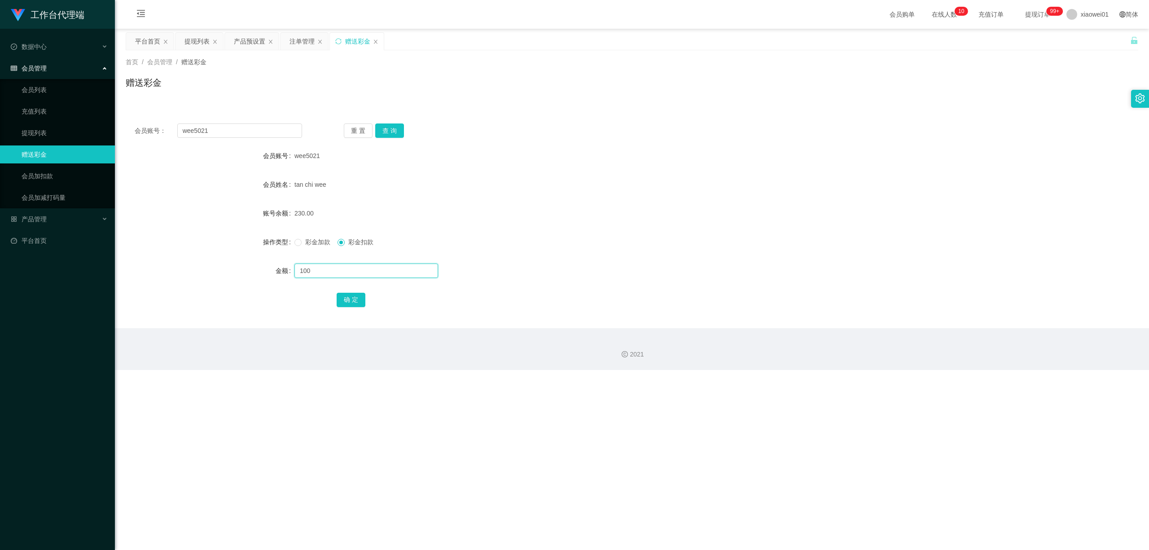
click at [347, 277] on input "100" at bounding box center [367, 271] width 144 height 14
click at [352, 300] on button "确 定" at bounding box center [351, 300] width 29 height 14
click at [595, 198] on form "会员账号 wee5021 会员姓名 tan chi wee 账号余额 130.00 操作类型 彩金加款 彩金扣款 金额 确 定" at bounding box center [632, 228] width 1013 height 162
click at [701, 150] on div "wee5021" at bounding box center [590, 156] width 591 height 18
click at [194, 40] on div "提现列表" at bounding box center [197, 41] width 25 height 17
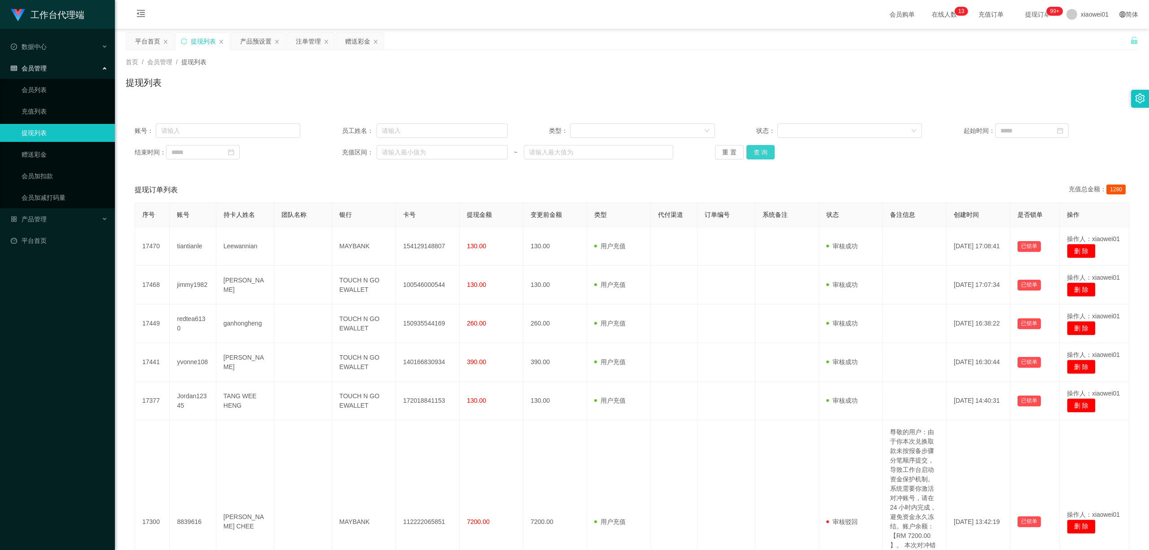
click at [762, 148] on button "查 询" at bounding box center [761, 152] width 29 height 14
click at [763, 149] on button "查 询" at bounding box center [761, 152] width 29 height 14
click at [753, 145] on button "查 询" at bounding box center [761, 152] width 29 height 14
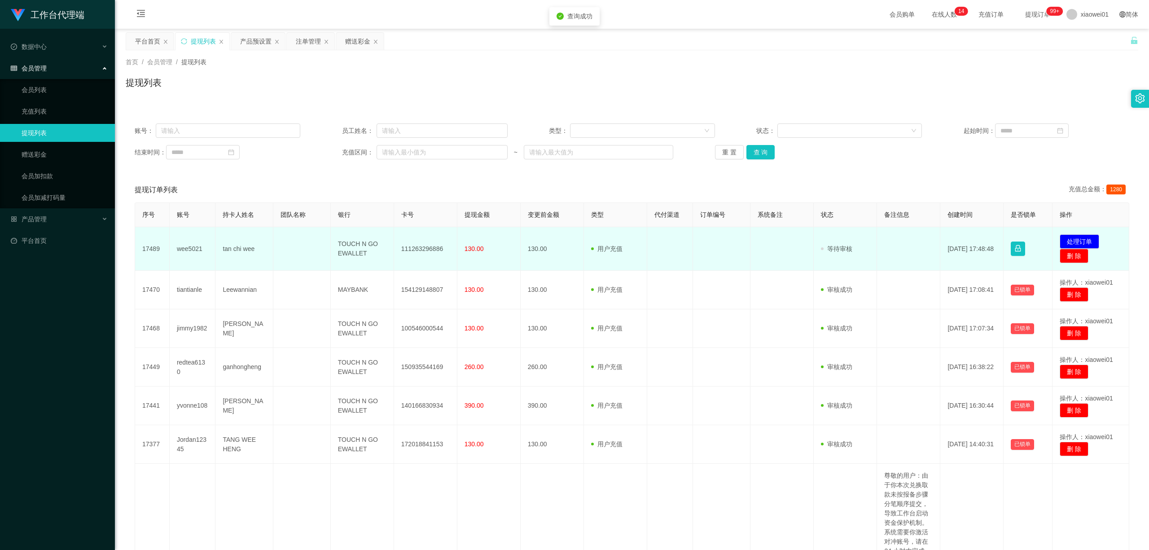
drag, startPoint x: 409, startPoint y: 245, endPoint x: 404, endPoint y: 244, distance: 4.6
click at [404, 244] on td "111263296886" at bounding box center [425, 249] width 63 height 44
click at [427, 247] on td "111263296886" at bounding box center [425, 249] width 63 height 44
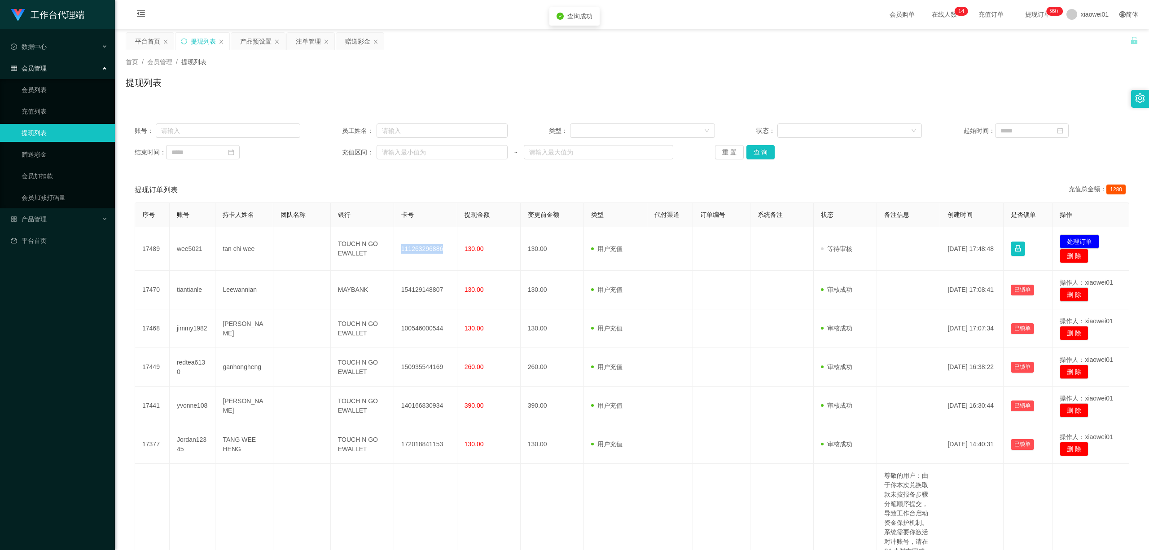
copy td "111263296886"
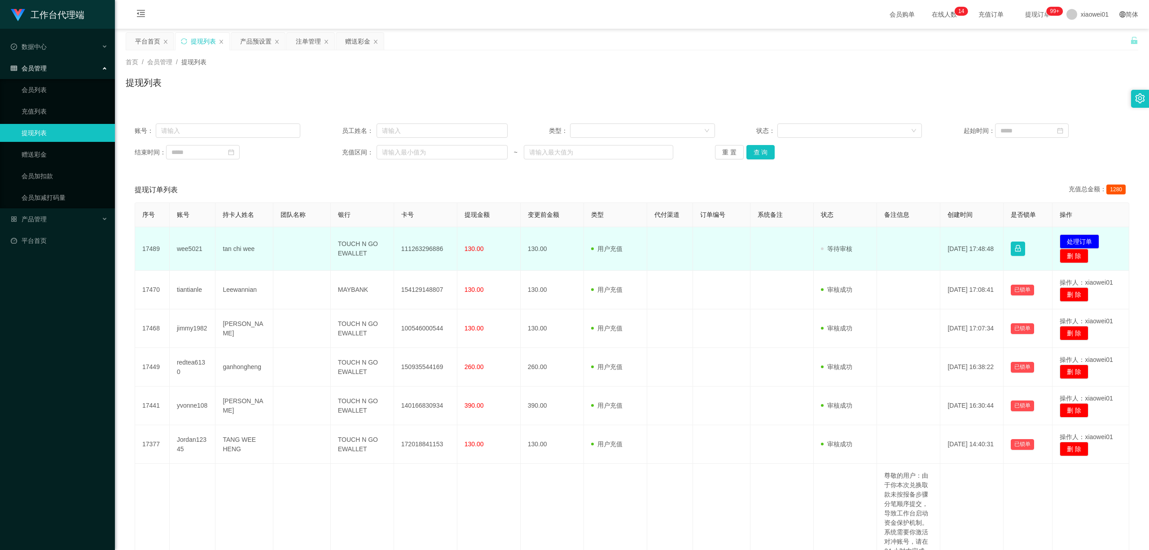
click at [850, 234] on td "发起代付 处理订单 删 除" at bounding box center [1091, 249] width 77 height 44
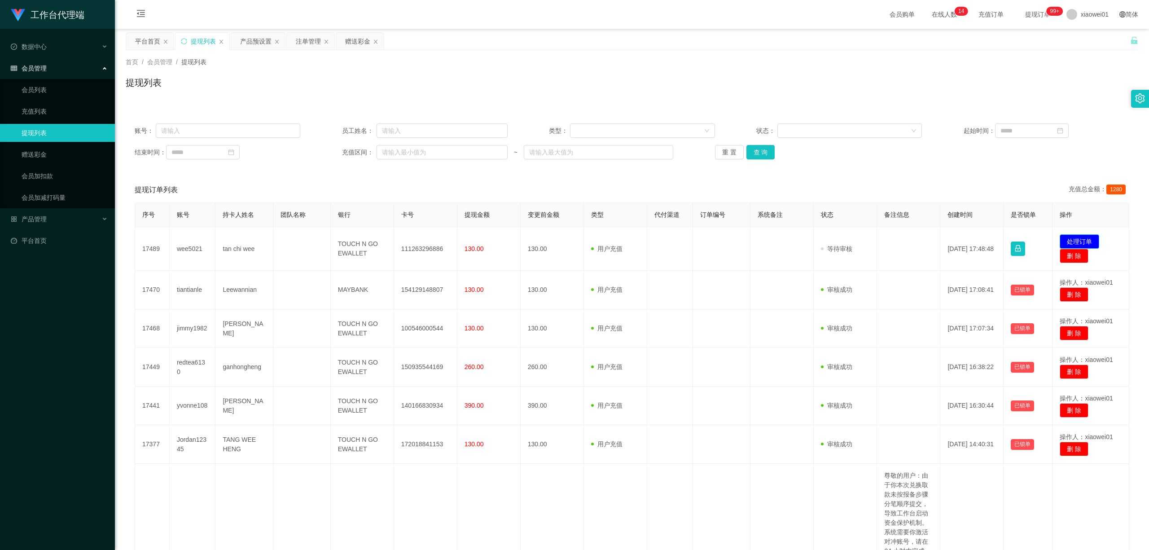
click at [850, 239] on button "处理订单" at bounding box center [1080, 241] width 40 height 14
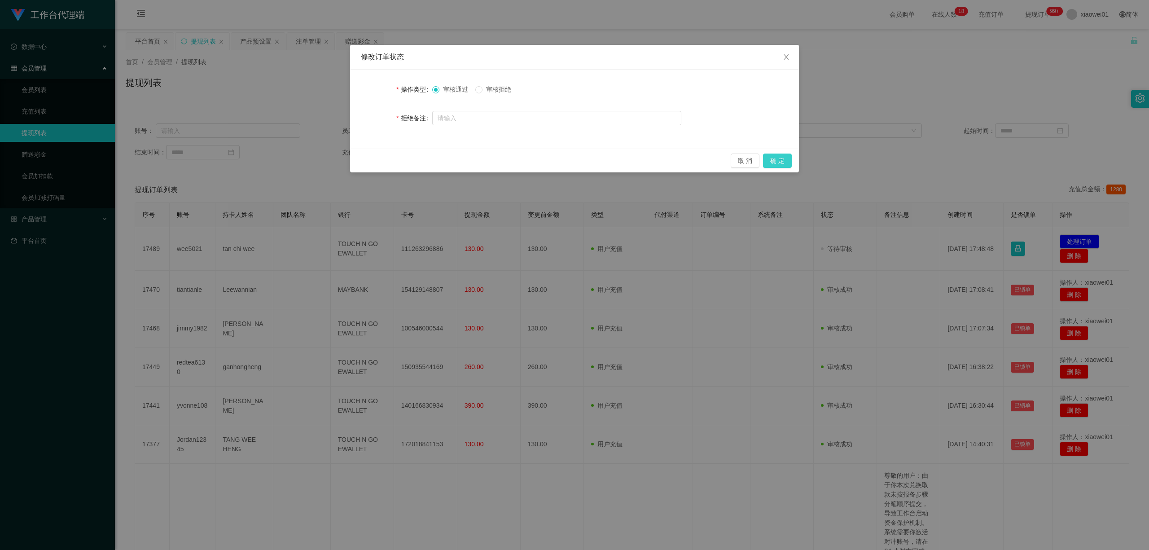
click at [785, 159] on button "确 定" at bounding box center [777, 161] width 29 height 14
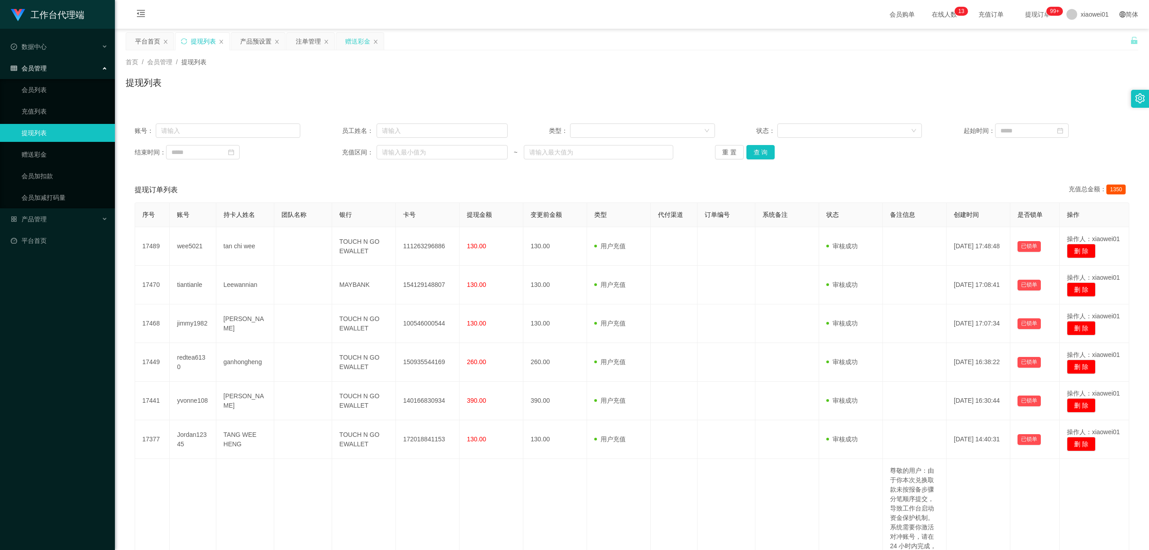
click at [345, 33] on div "赠送彩金" at bounding box center [360, 41] width 48 height 17
click at [346, 34] on div "赠送彩金" at bounding box center [360, 41] width 48 height 17
click at [356, 40] on div "赠送彩金" at bounding box center [357, 41] width 25 height 17
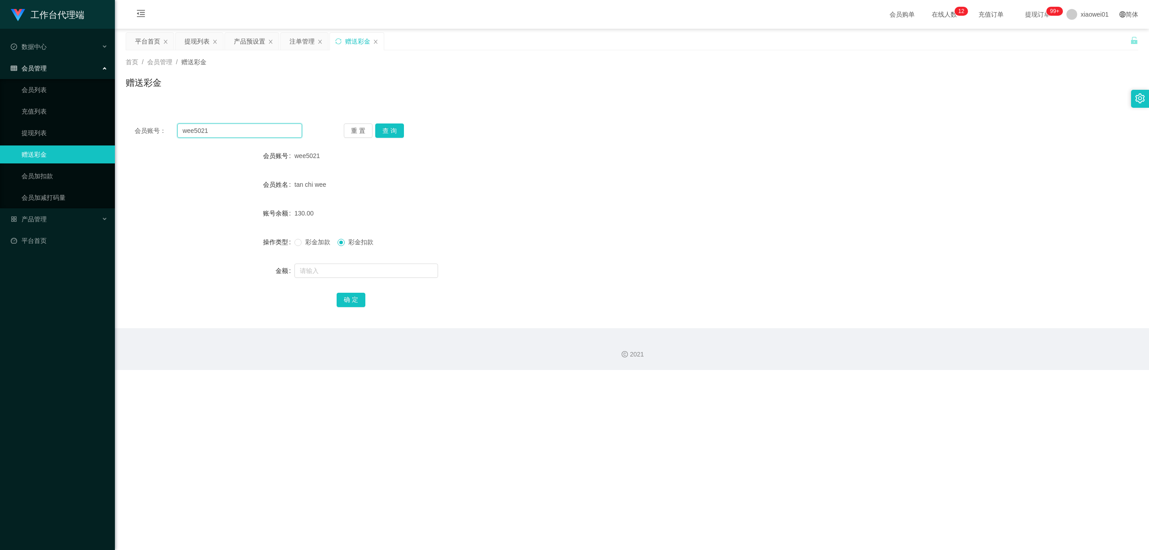
drag, startPoint x: 246, startPoint y: 135, endPoint x: 295, endPoint y: 129, distance: 49.7
click at [96, 133] on section "工作台代理端 数据中心 会员管理 会员列表 充值列表 提现列表 赠送彩金 会员加扣款 会员加减打码量 产品管理 开奖记录 注单管理 产品列表 即时注单 产品预…" at bounding box center [574, 185] width 1149 height 370
paste input "tong1234"
type input "tong1234"
click at [388, 128] on button "查 询" at bounding box center [389, 130] width 29 height 14
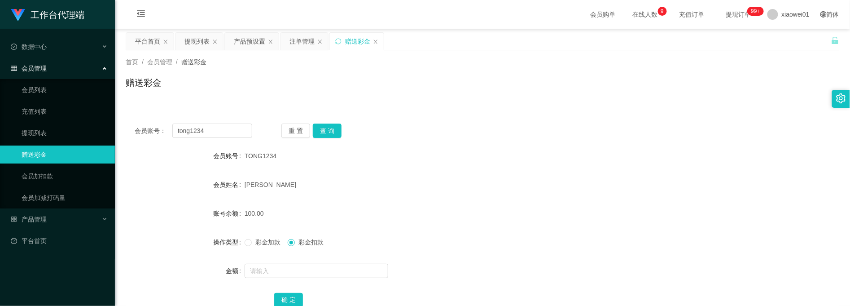
click at [543, 119] on div "会员账号： tong1234 重 置 查 询 会员账号 TONG1234 会员姓名 [PERSON_NAME] 账号余额 100.00 操作类型 彩金加款 彩…" at bounding box center [483, 221] width 714 height 214
drag, startPoint x: 235, startPoint y: 128, endPoint x: 83, endPoint y: 115, distance: 152.8
click at [72, 115] on section "工作台代理端 数据中心 会员管理 会员列表 充值列表 提现列表 赠送彩金 会员加扣款 会员加减打码量 产品管理 开奖记录 注单管理 产品列表 即时注单 产品预…" at bounding box center [425, 185] width 850 height 370
click at [328, 129] on button "查 询" at bounding box center [327, 130] width 29 height 14
click at [310, 44] on div "注单管理" at bounding box center [302, 41] width 25 height 17
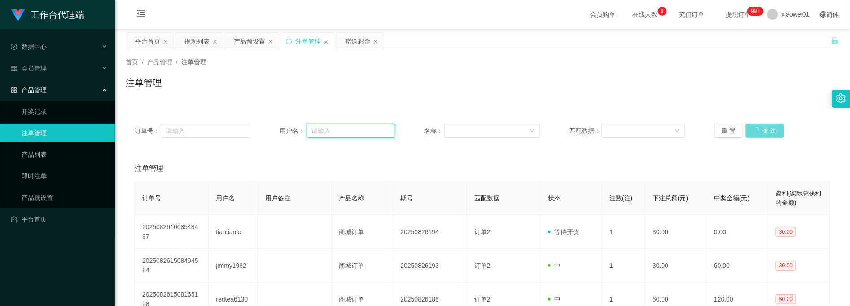
click at [357, 132] on input "text" at bounding box center [351, 130] width 89 height 14
paste input "tong1234"
type input "tong1234"
click at [767, 133] on div "重 置 查 询" at bounding box center [773, 130] width 116 height 14
click at [347, 45] on div "赠送彩金" at bounding box center [357, 41] width 25 height 17
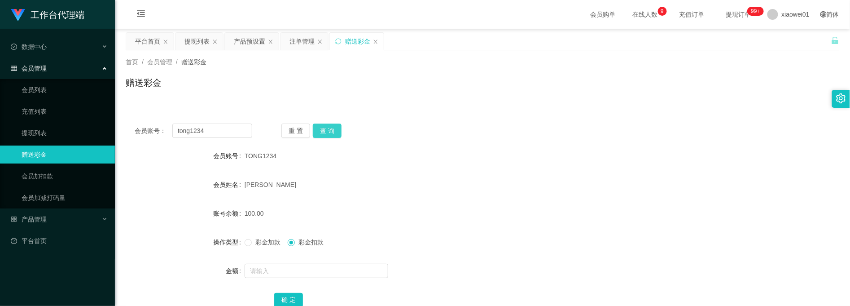
click at [333, 125] on button "查 询" at bounding box center [327, 130] width 29 height 14
click at [333, 125] on button "查 询" at bounding box center [332, 130] width 39 height 14
click at [333, 125] on button "查 询" at bounding box center [327, 130] width 29 height 14
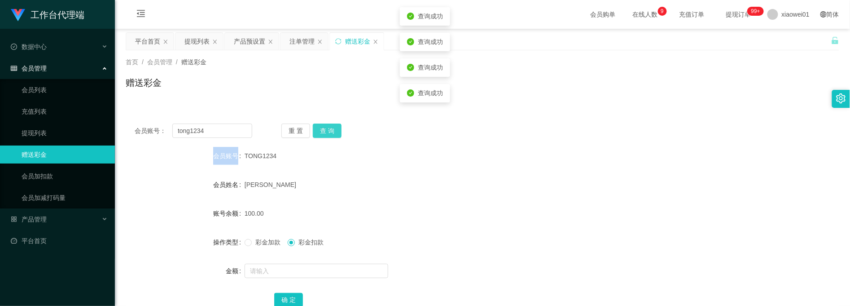
click at [333, 125] on div "重 置 查 询" at bounding box center [341, 130] width 118 height 14
click at [333, 125] on button "查 询" at bounding box center [327, 130] width 29 height 14
click at [333, 125] on button "查 询" at bounding box center [332, 130] width 39 height 14
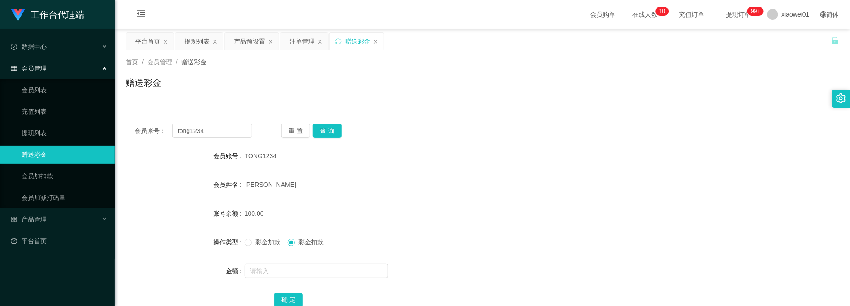
click at [258, 242] on span "彩金加款" at bounding box center [268, 241] width 32 height 7
click at [280, 271] on input "text" at bounding box center [317, 271] width 144 height 14
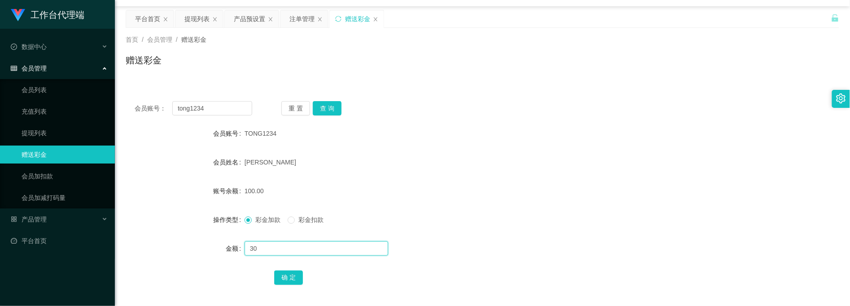
scroll to position [60, 0]
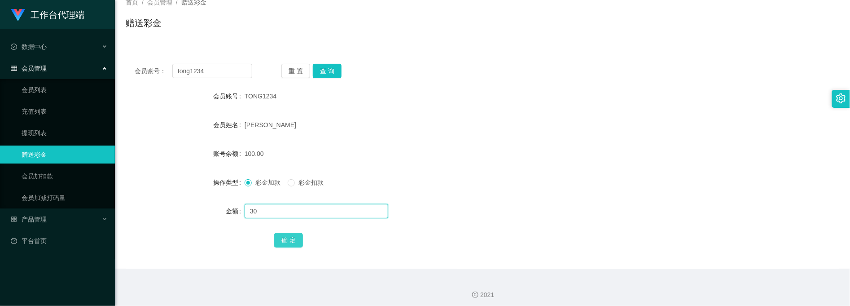
type input "30"
click at [295, 237] on button "确 定" at bounding box center [288, 240] width 29 height 14
click at [568, 157] on div "130.00" at bounding box center [453, 154] width 417 height 18
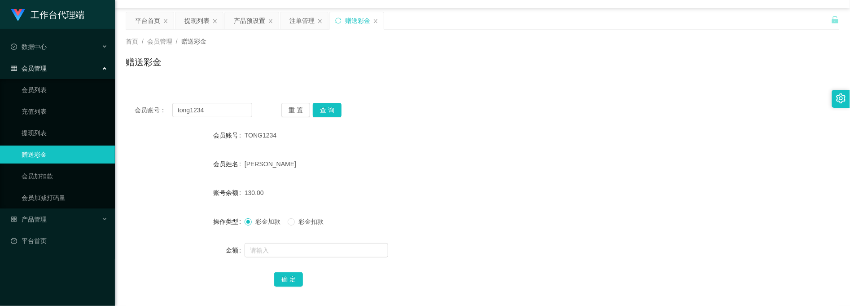
scroll to position [0, 0]
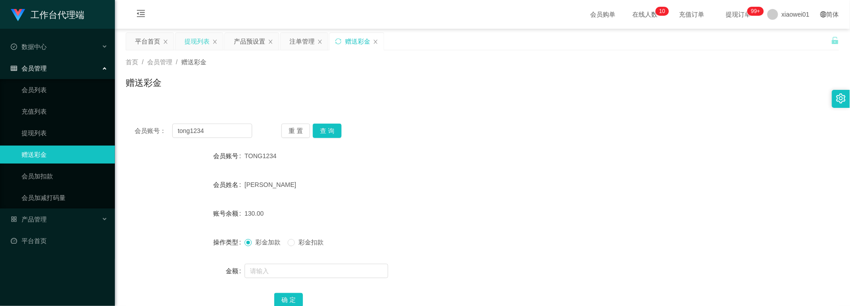
click at [203, 40] on div "提现列表" at bounding box center [197, 41] width 25 height 17
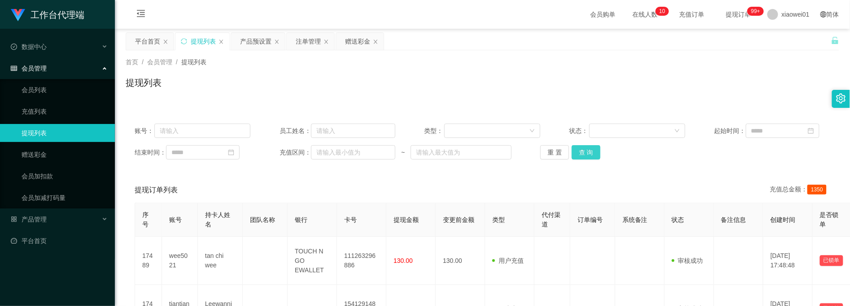
click at [585, 158] on button "查 询" at bounding box center [586, 152] width 29 height 14
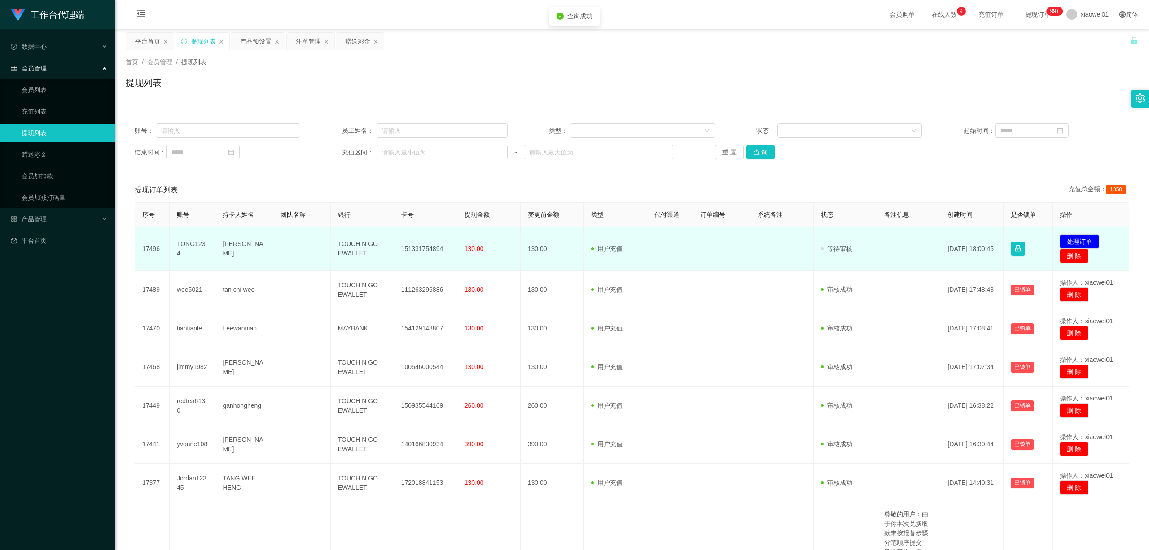
click at [420, 243] on td "151331754894" at bounding box center [425, 249] width 63 height 44
copy td "151331754894"
click at [850, 237] on button "处理订单" at bounding box center [1080, 241] width 40 height 14
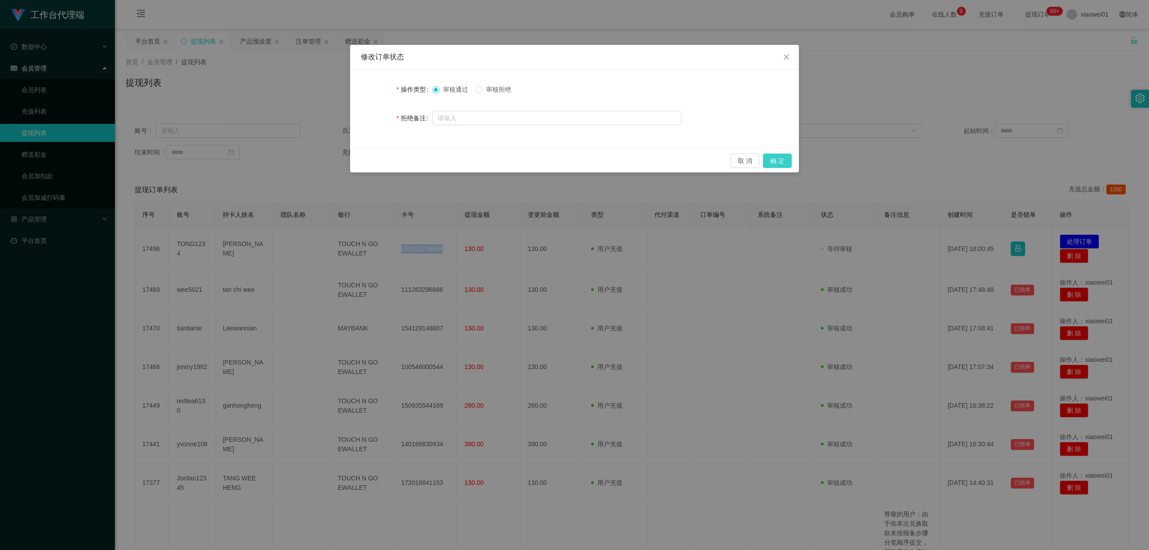
click at [776, 164] on button "确 定" at bounding box center [777, 161] width 29 height 14
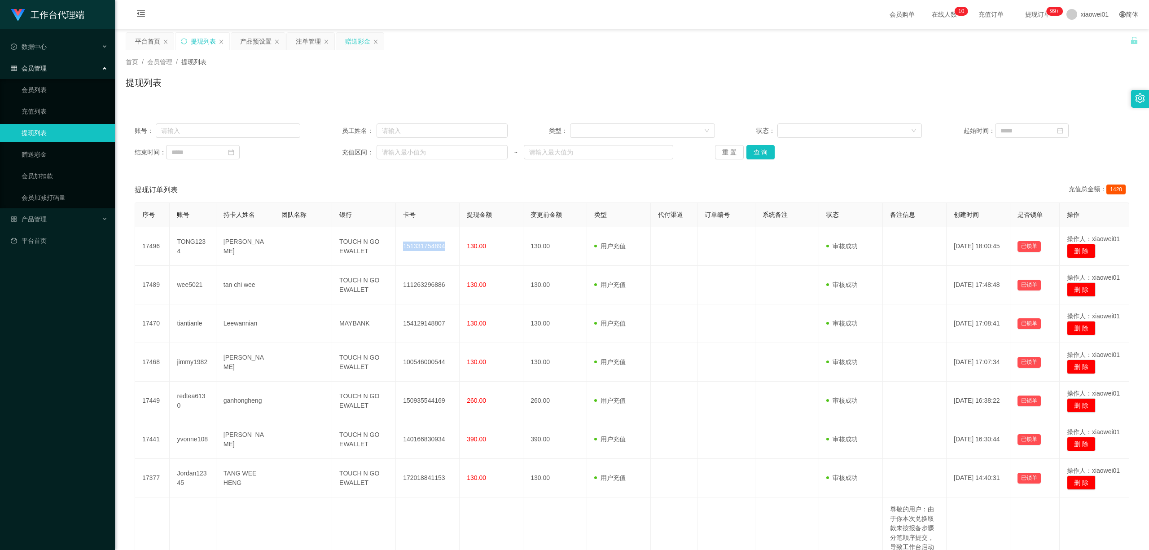
click at [365, 40] on div "赠送彩金" at bounding box center [357, 41] width 25 height 17
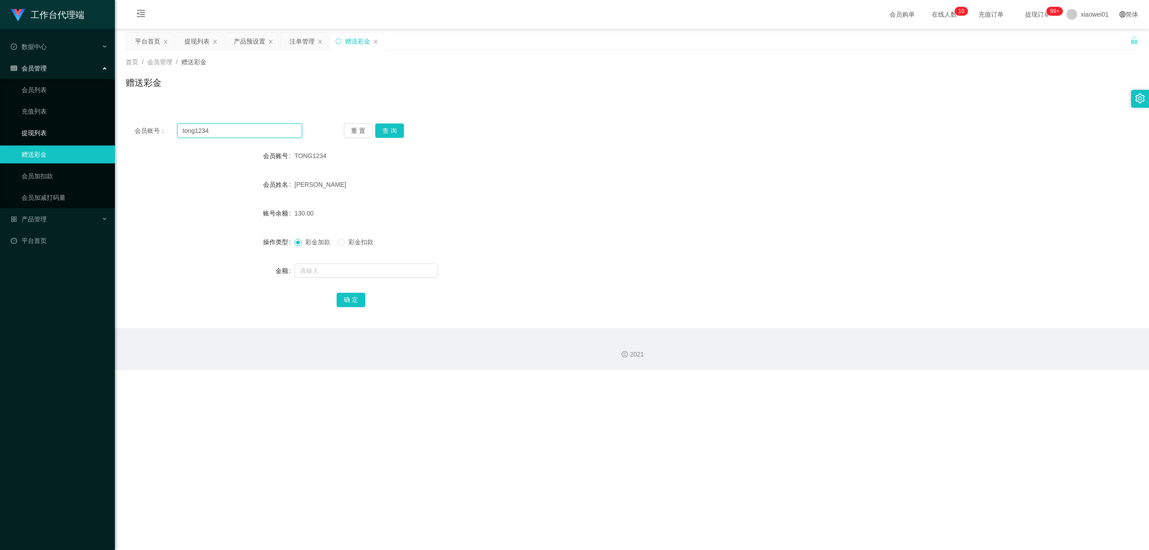
drag, startPoint x: 246, startPoint y: 134, endPoint x: 20, endPoint y: 124, distance: 226.0
click at [20, 124] on section "工作台代理端 数据中心 会员管理 会员列表 充值列表 提现列表 赠送彩金 会员加扣款 会员加减打码量 产品管理 开奖记录 注单管理 产品列表 即时注单 产品预…" at bounding box center [574, 185] width 1149 height 370
paste input "8839616"
type input "8839616"
click at [398, 137] on button "查 询" at bounding box center [389, 130] width 29 height 14
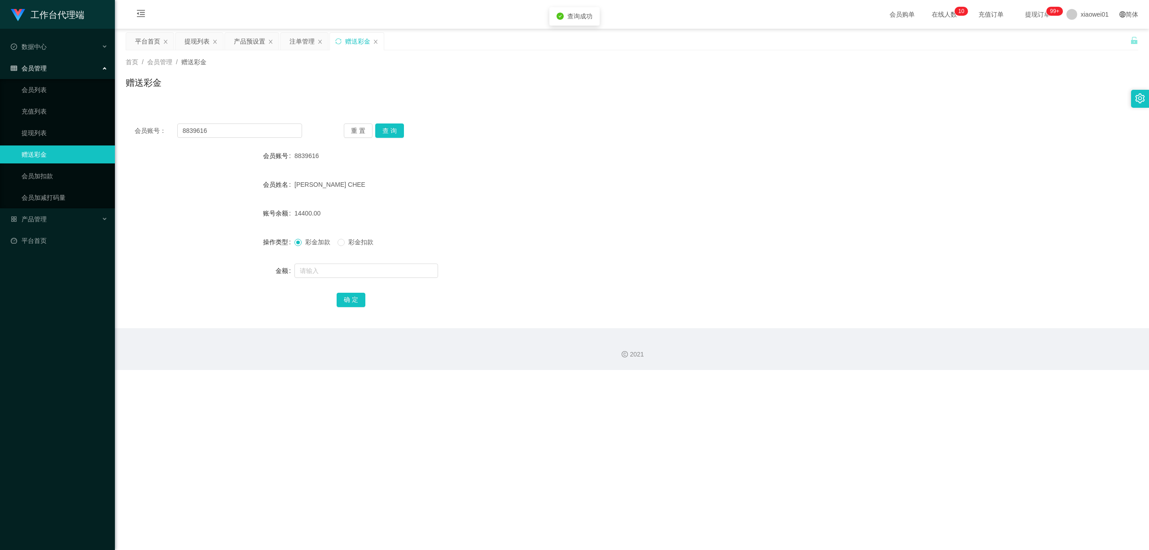
click at [529, 216] on div "14400.00" at bounding box center [590, 213] width 591 height 18
